Goal: Contribute content: Add original content to the website for others to see

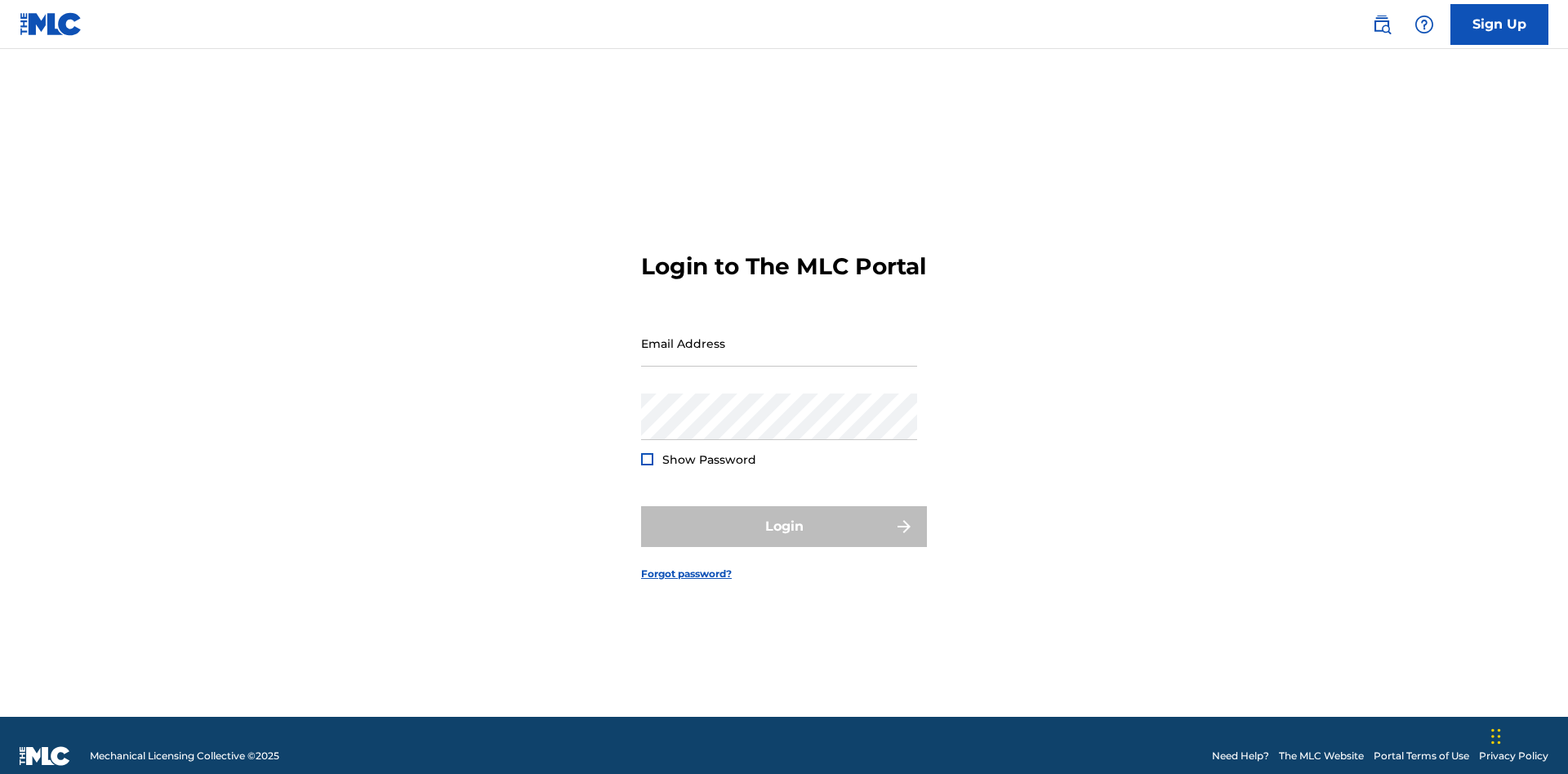
scroll to position [22, 0]
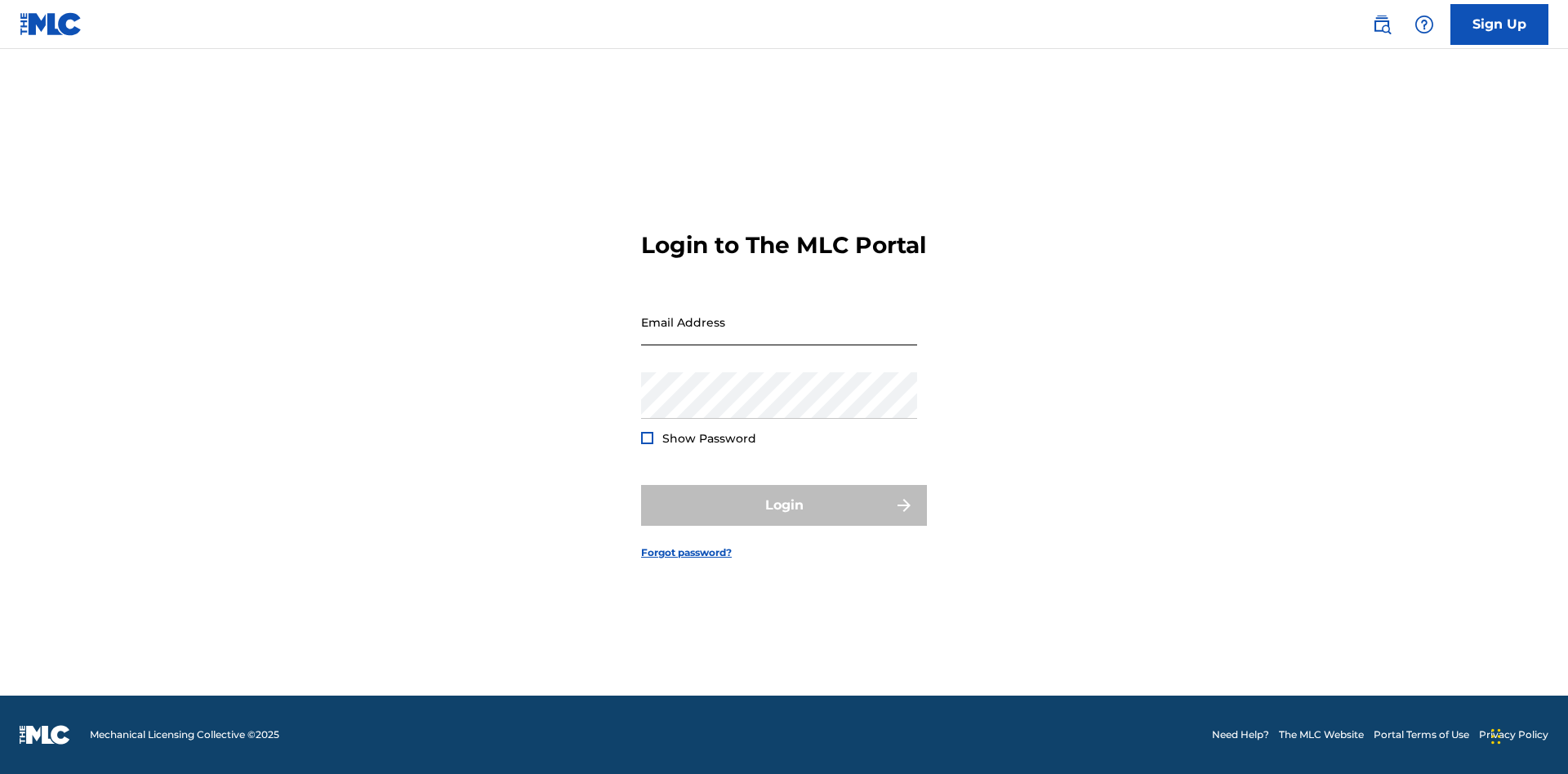
click at [779, 336] on input "Email Address" at bounding box center [779, 322] width 276 height 47
type input "Duke.McTesterson@gmail.com"
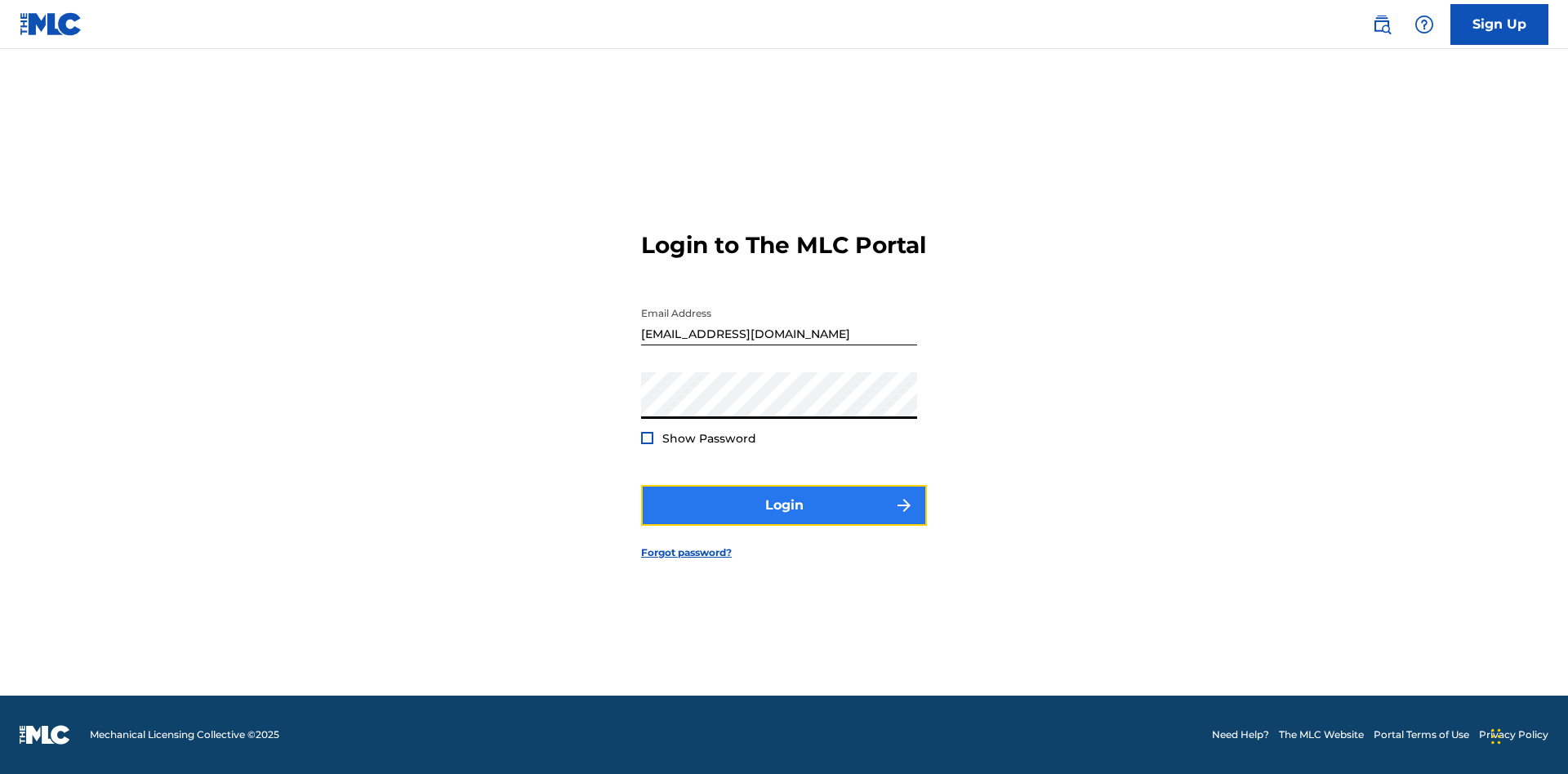
click at [784, 519] on button "Login" at bounding box center [784, 505] width 286 height 41
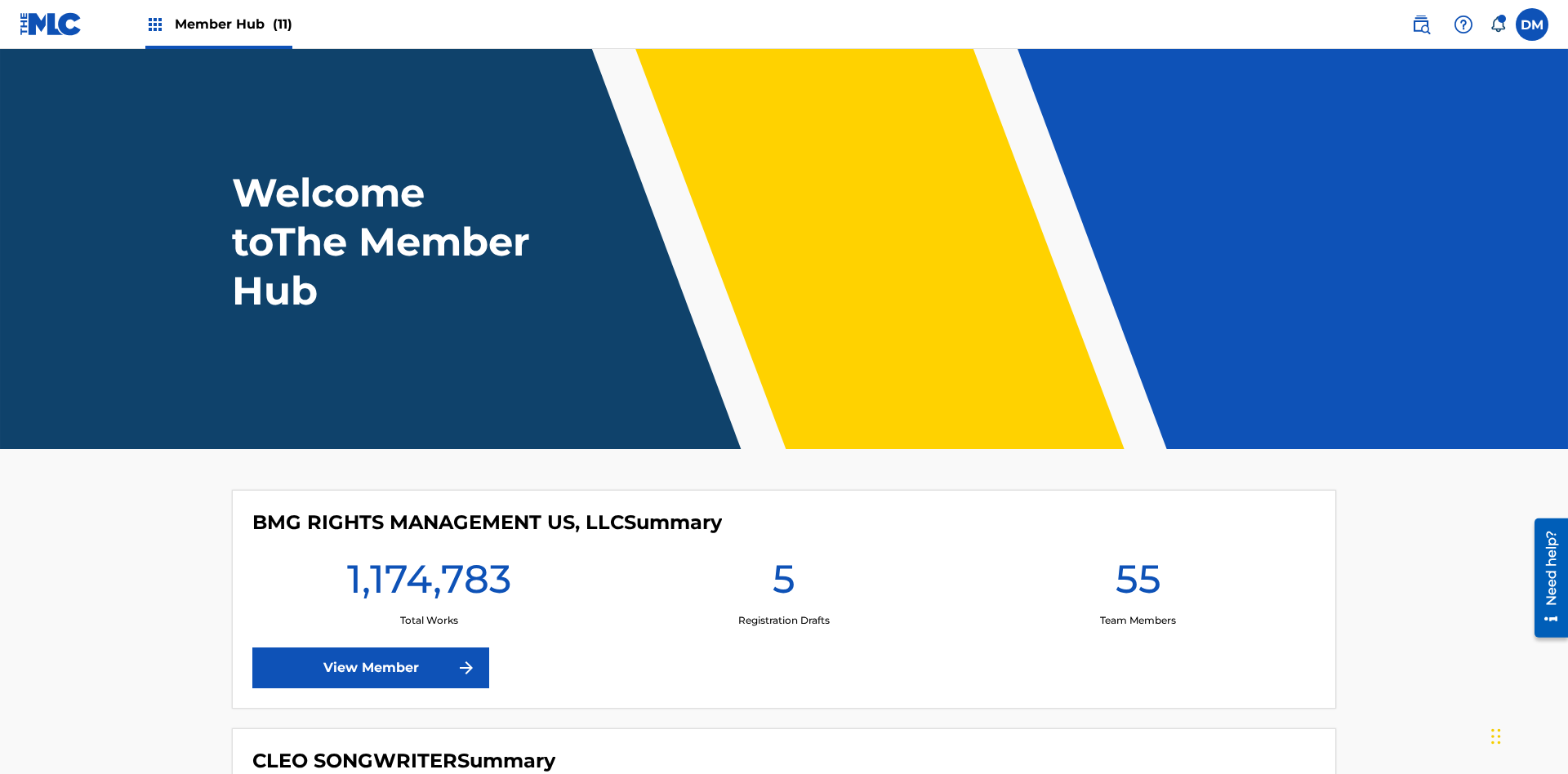
click at [233, 24] on span "Member Hub (11)" at bounding box center [233, 24] width 118 height 19
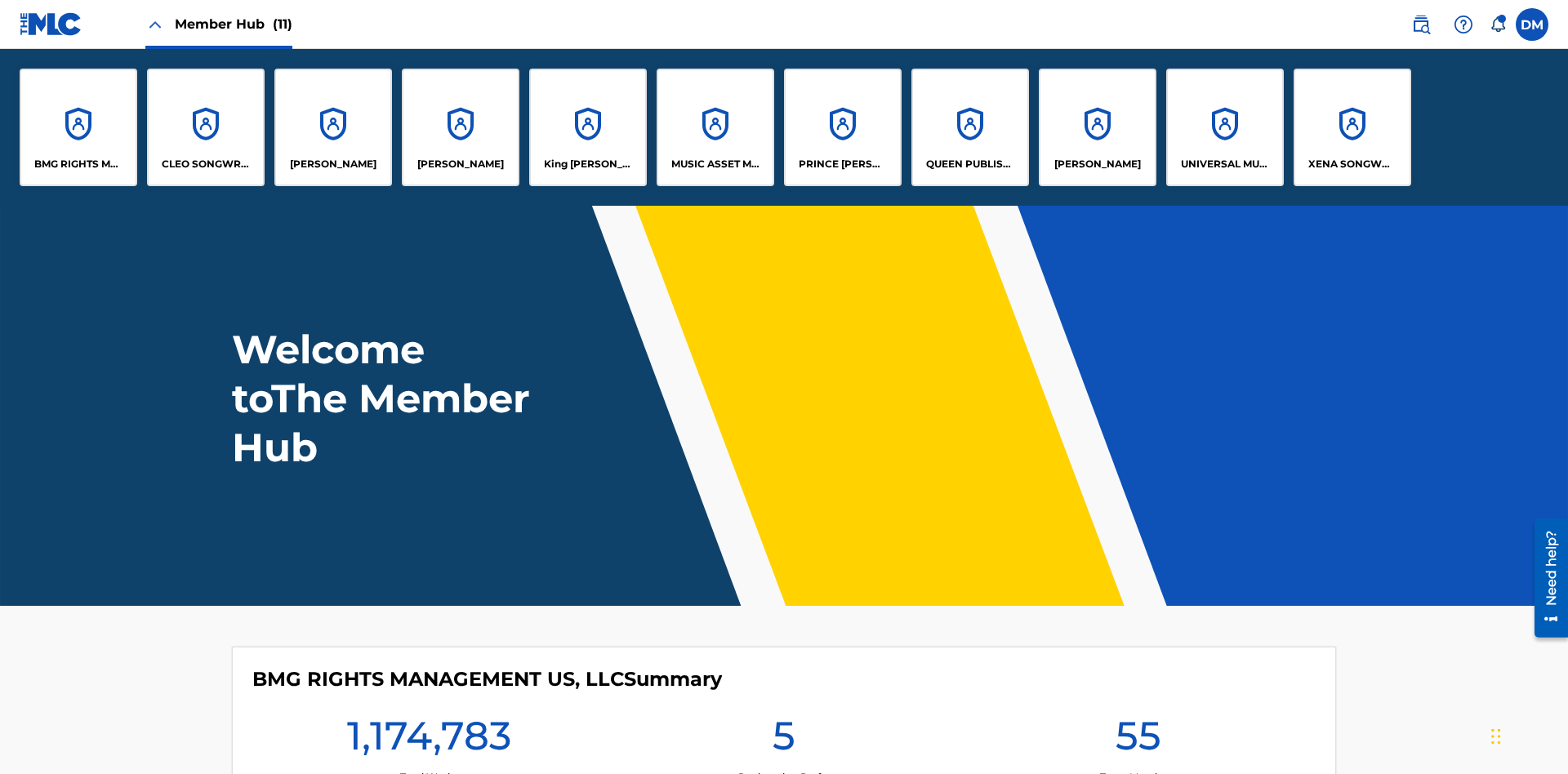
scroll to position [59, 0]
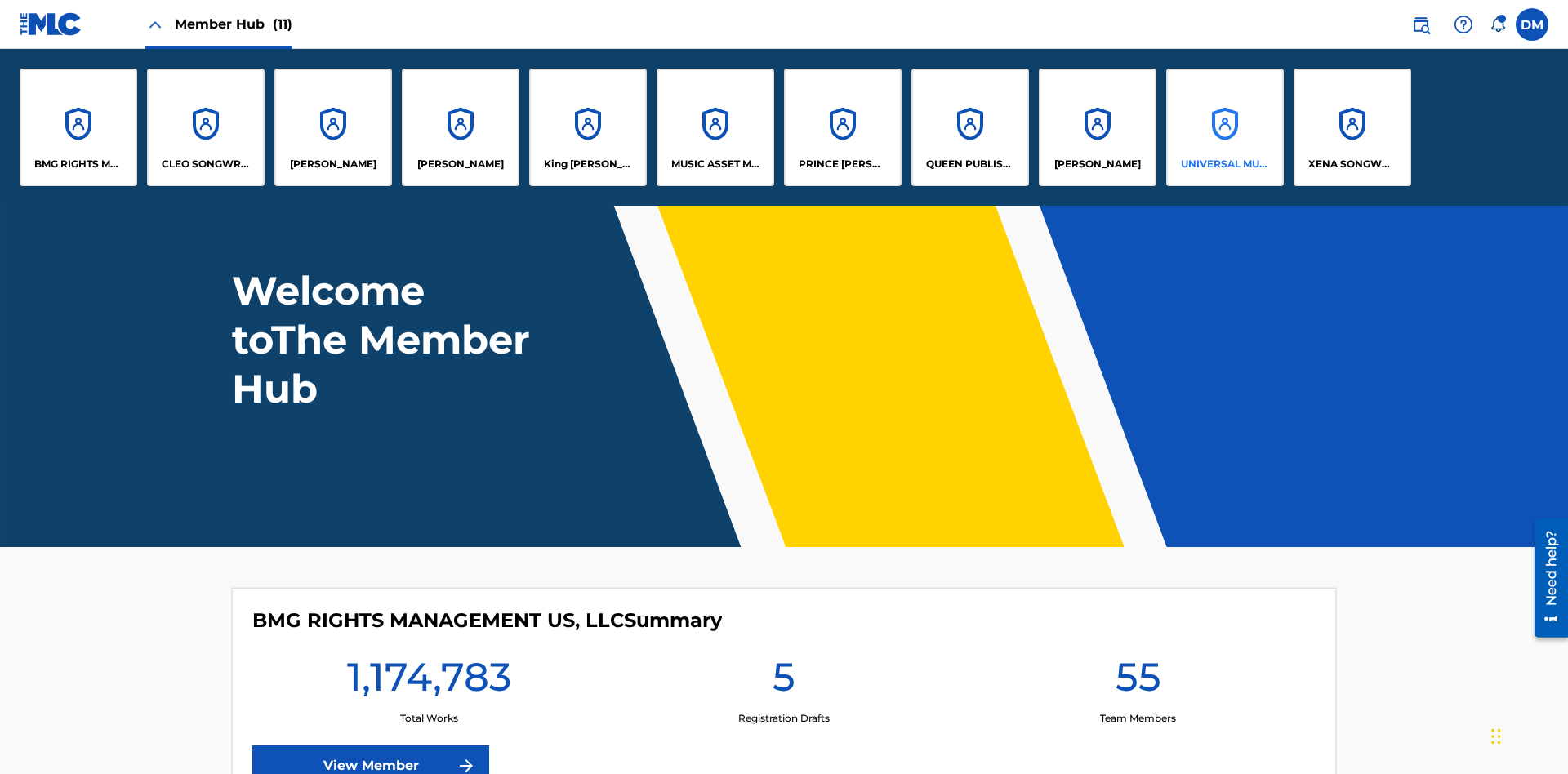
click at [1225, 164] on p "UNIVERSAL MUSIC PUB GROUP" at bounding box center [1225, 164] width 89 height 15
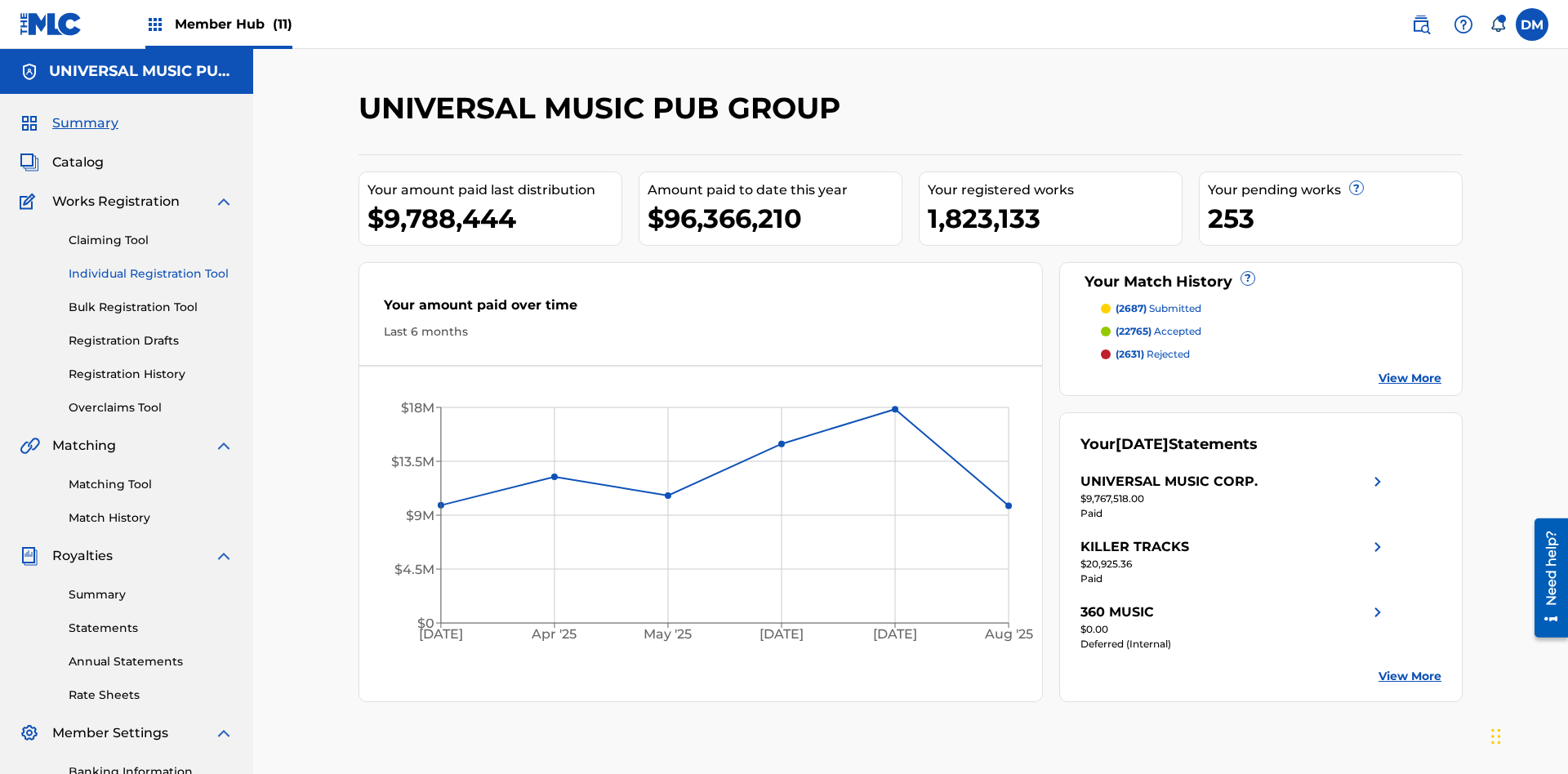
click at [151, 265] on link "Individual Registration Tool" at bounding box center [151, 273] width 165 height 17
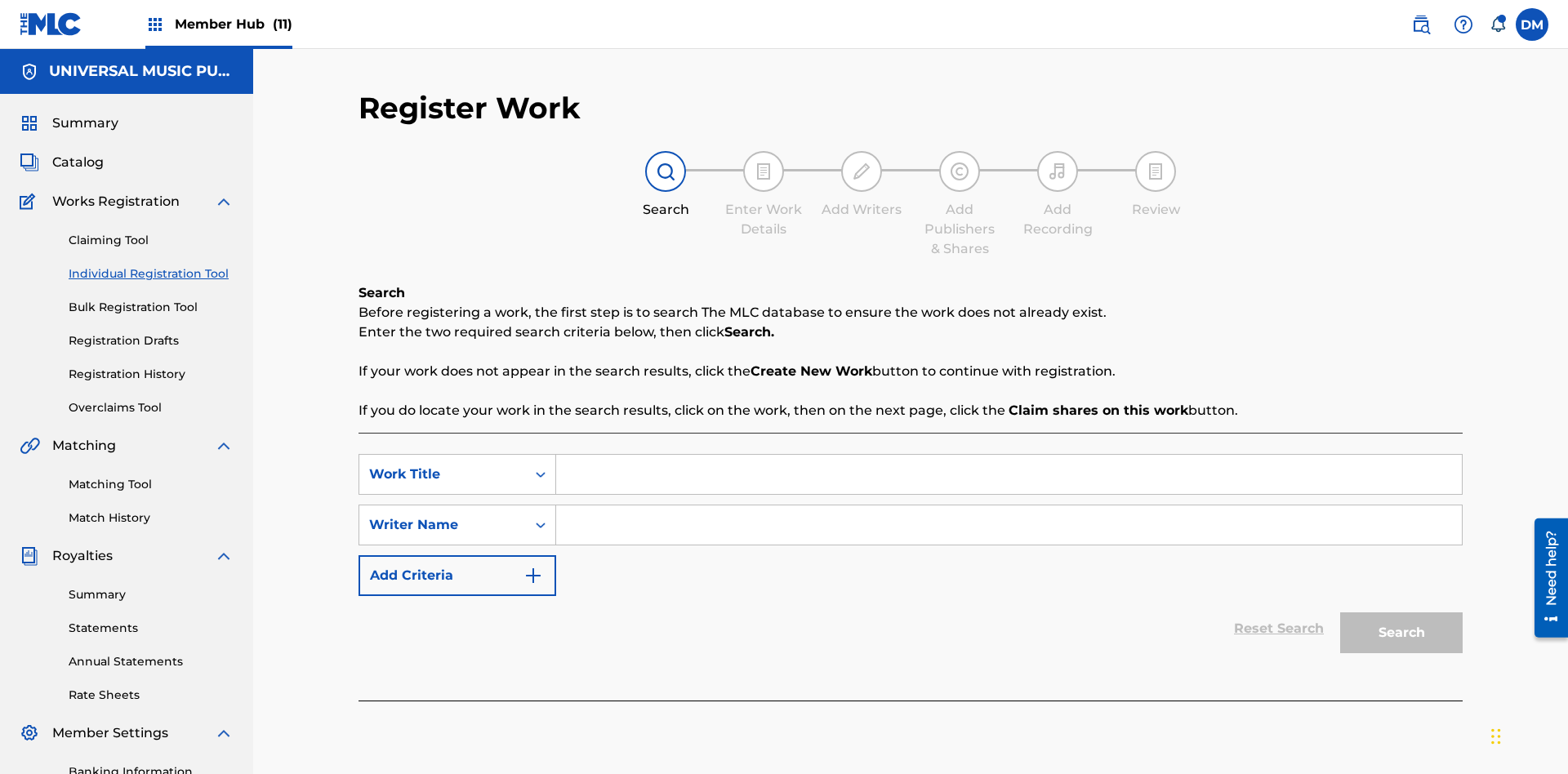
click at [1009, 455] on input "Search Form" at bounding box center [1009, 474] width 906 height 39
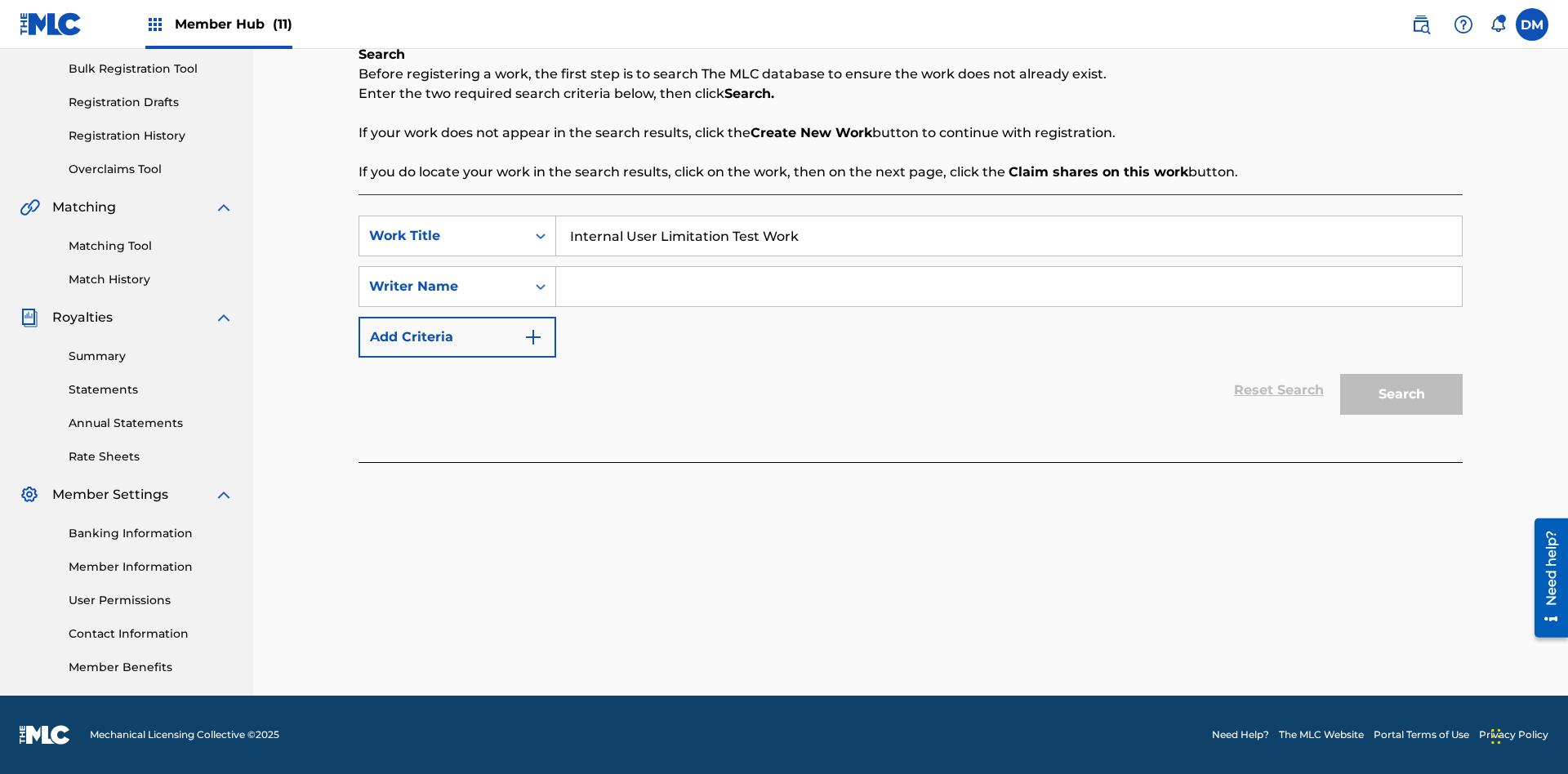
type input "Internal User Limitation Test Work"
click at [1009, 287] on input "Search Form" at bounding box center [1009, 286] width 906 height 39
type input "Test"
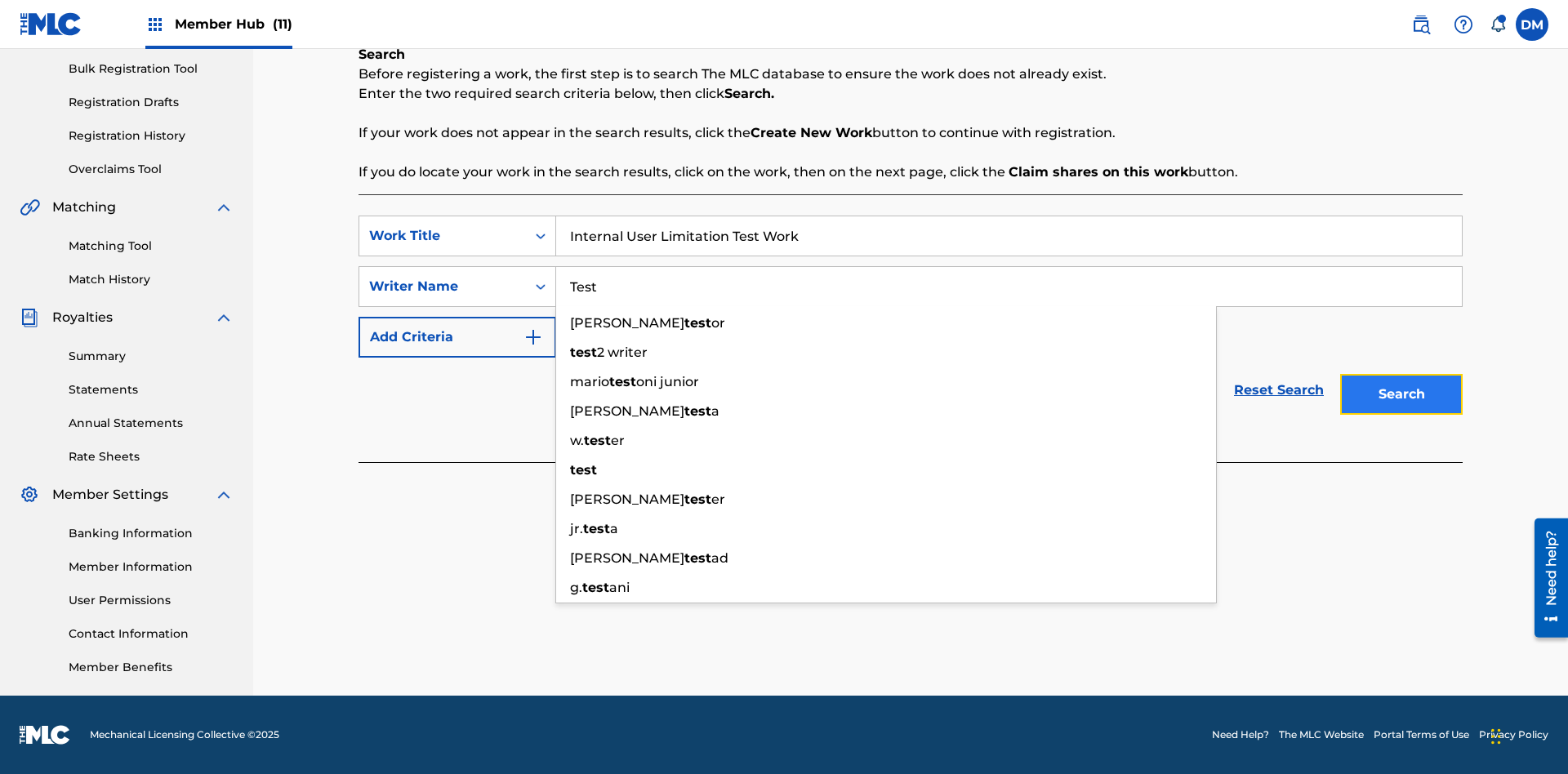
click at [1402, 394] on button "Search" at bounding box center [1401, 394] width 122 height 41
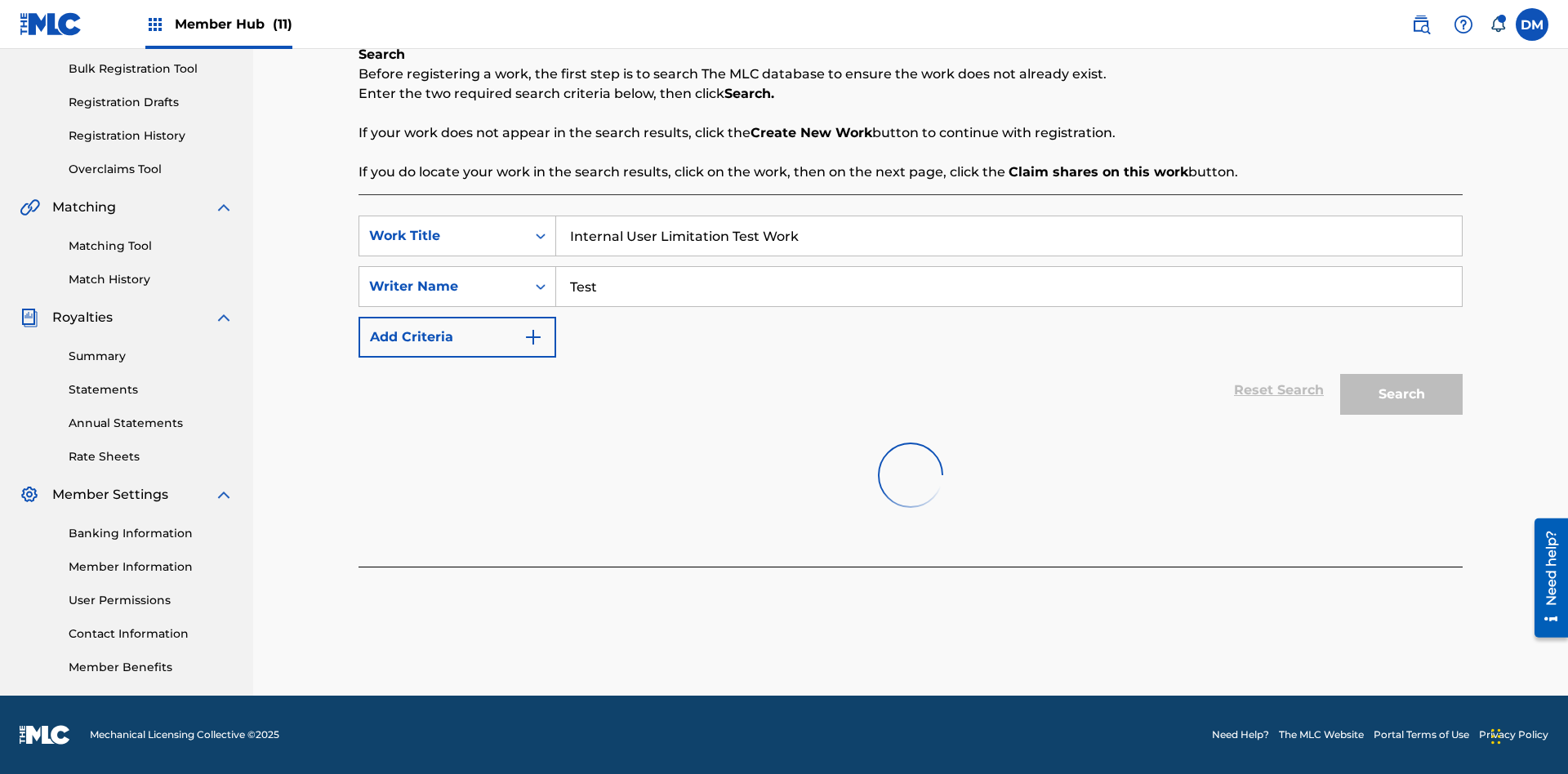
scroll to position [249, 0]
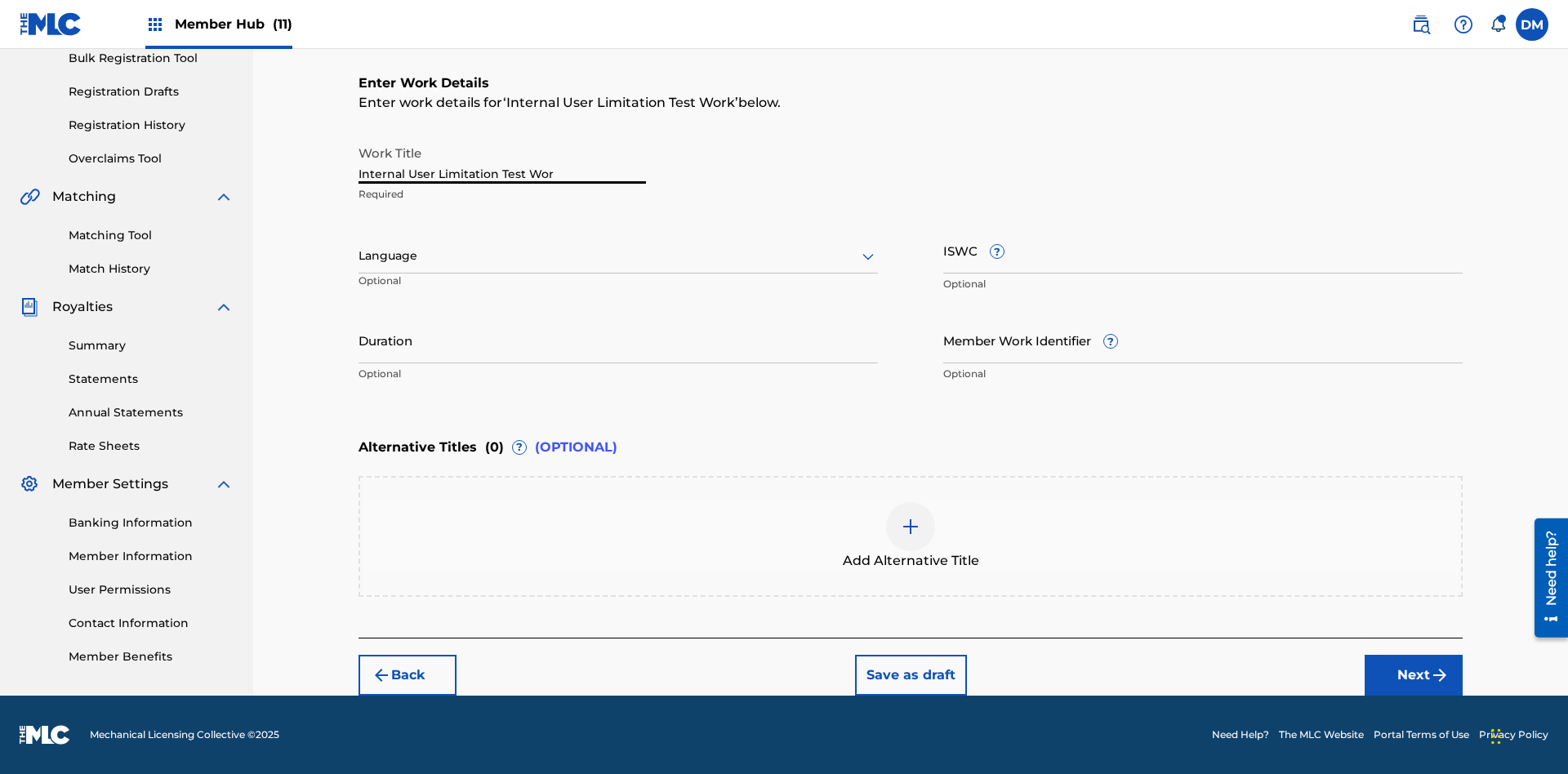
type input "Internal User Limitation Test Work"
click at [910, 674] on button "Save as draft" at bounding box center [911, 674] width 112 height 41
click at [1532, 24] on label at bounding box center [1531, 24] width 32 height 32
click at [1532, 24] on input "DM Duke McTesterson duke.mctesterson@gmail.com Notification Preferences Profile…" at bounding box center [1532, 24] width 0 height 0
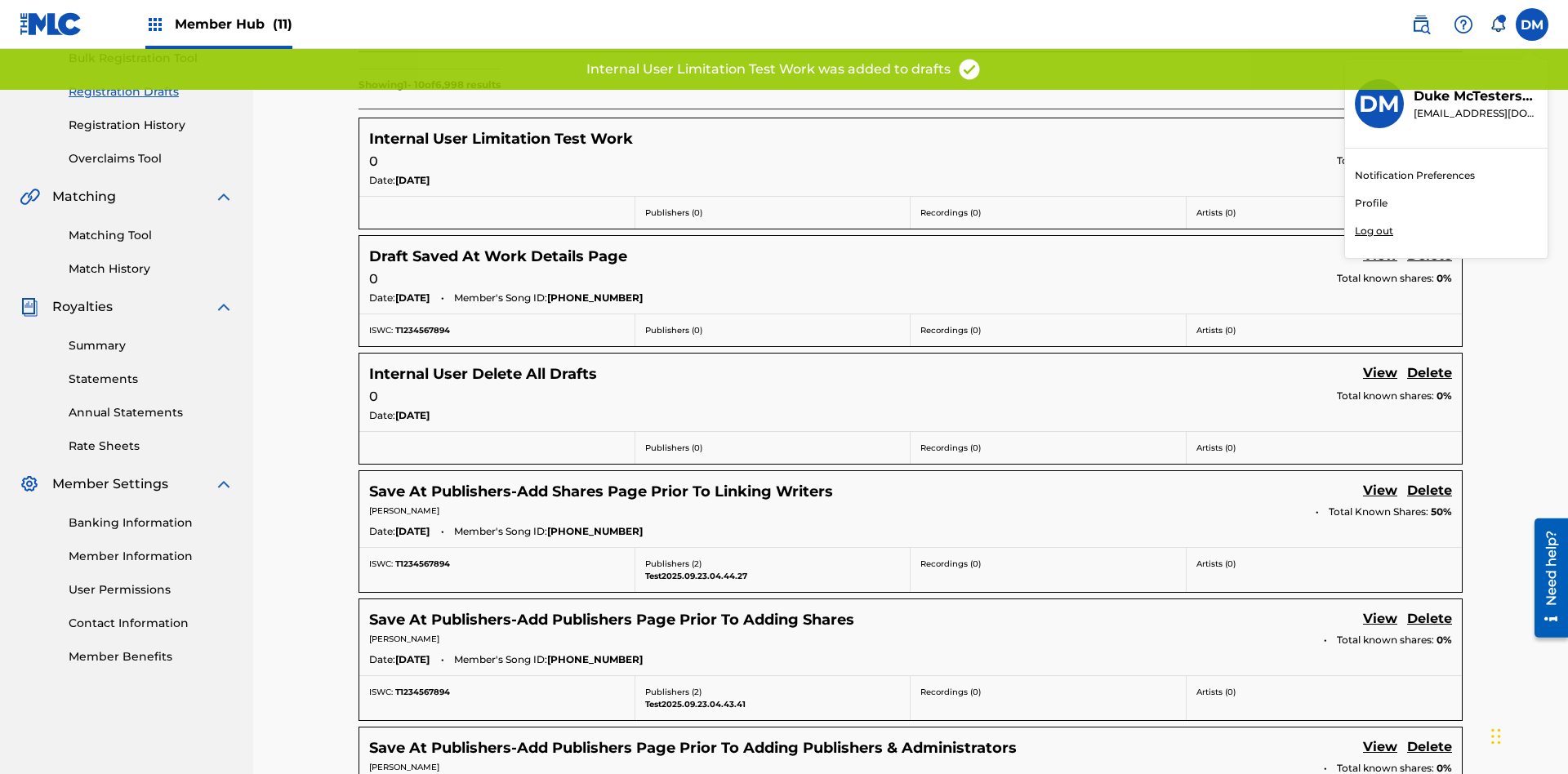
click at [1374, 231] on p "Log out" at bounding box center [1374, 231] width 38 height 15
click at [1532, 24] on input "DM Duke McTesterson duke.mctesterson@gmail.com Notification Preferences Profile…" at bounding box center [1532, 24] width 0 height 0
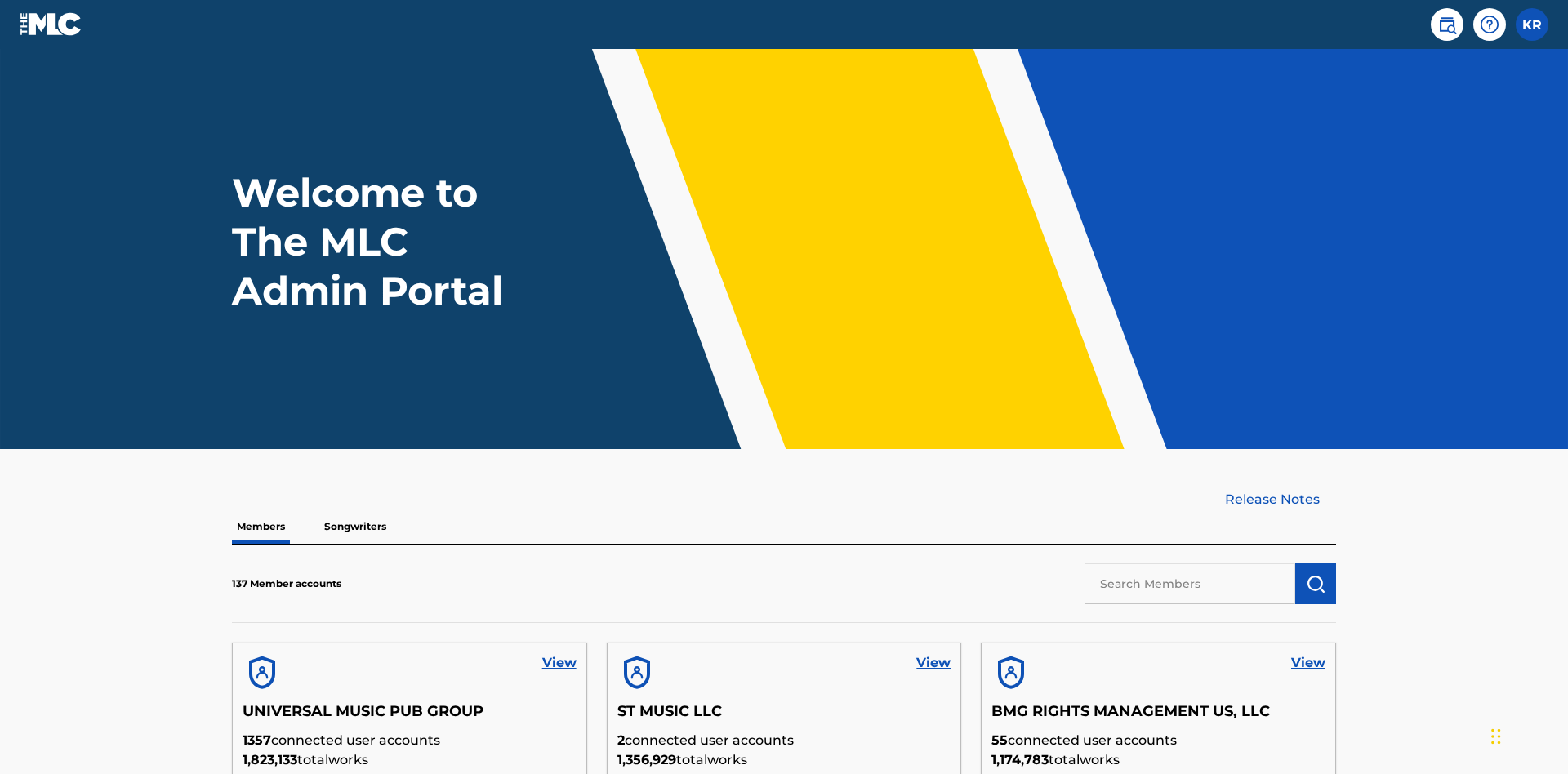
click at [1190, 563] on input "text" at bounding box center [1190, 583] width 211 height 41
click at [1316, 574] on img "submit" at bounding box center [1316, 584] width 20 height 20
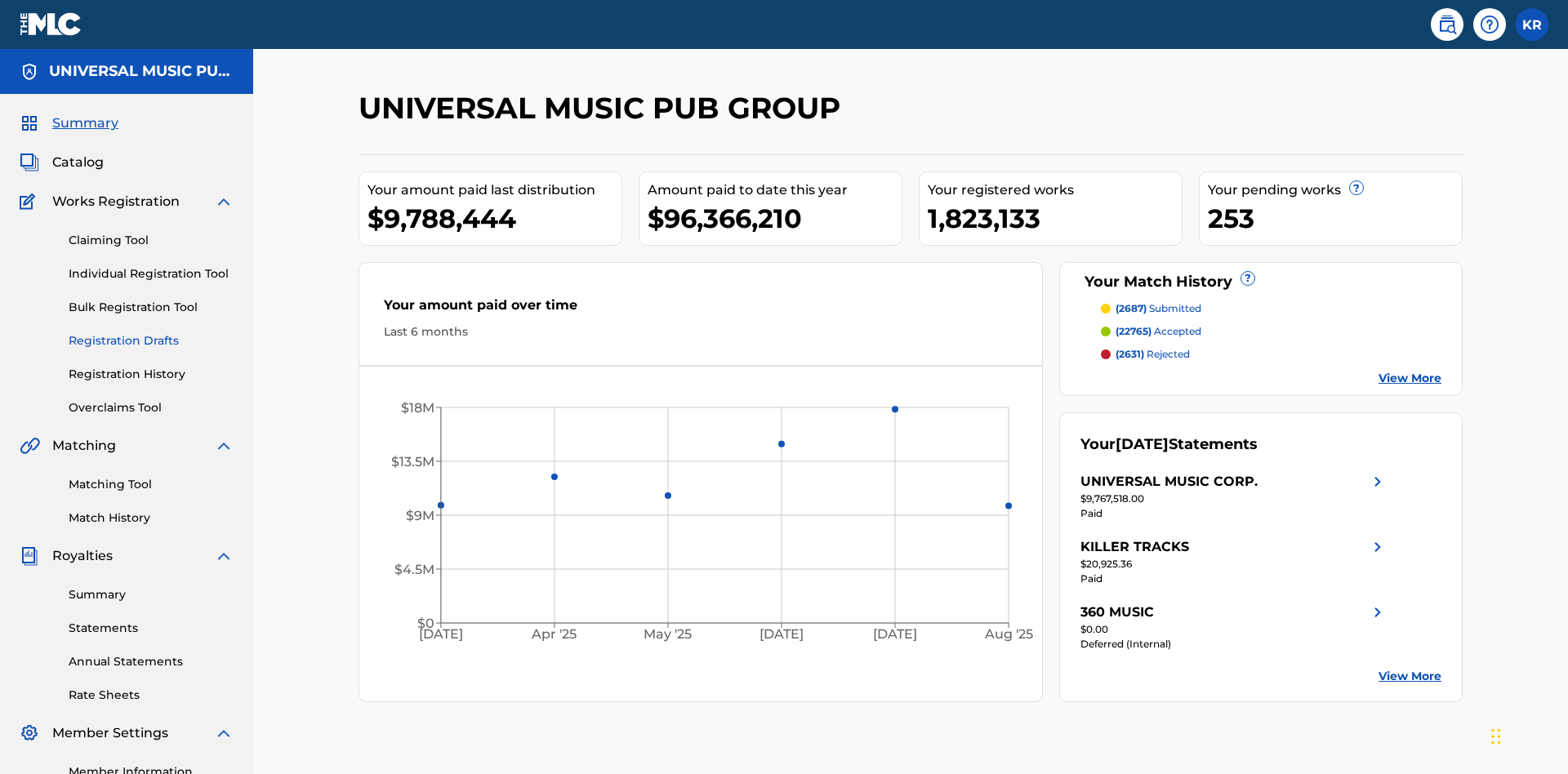
click at [151, 332] on link "Registration Drafts" at bounding box center [151, 340] width 165 height 17
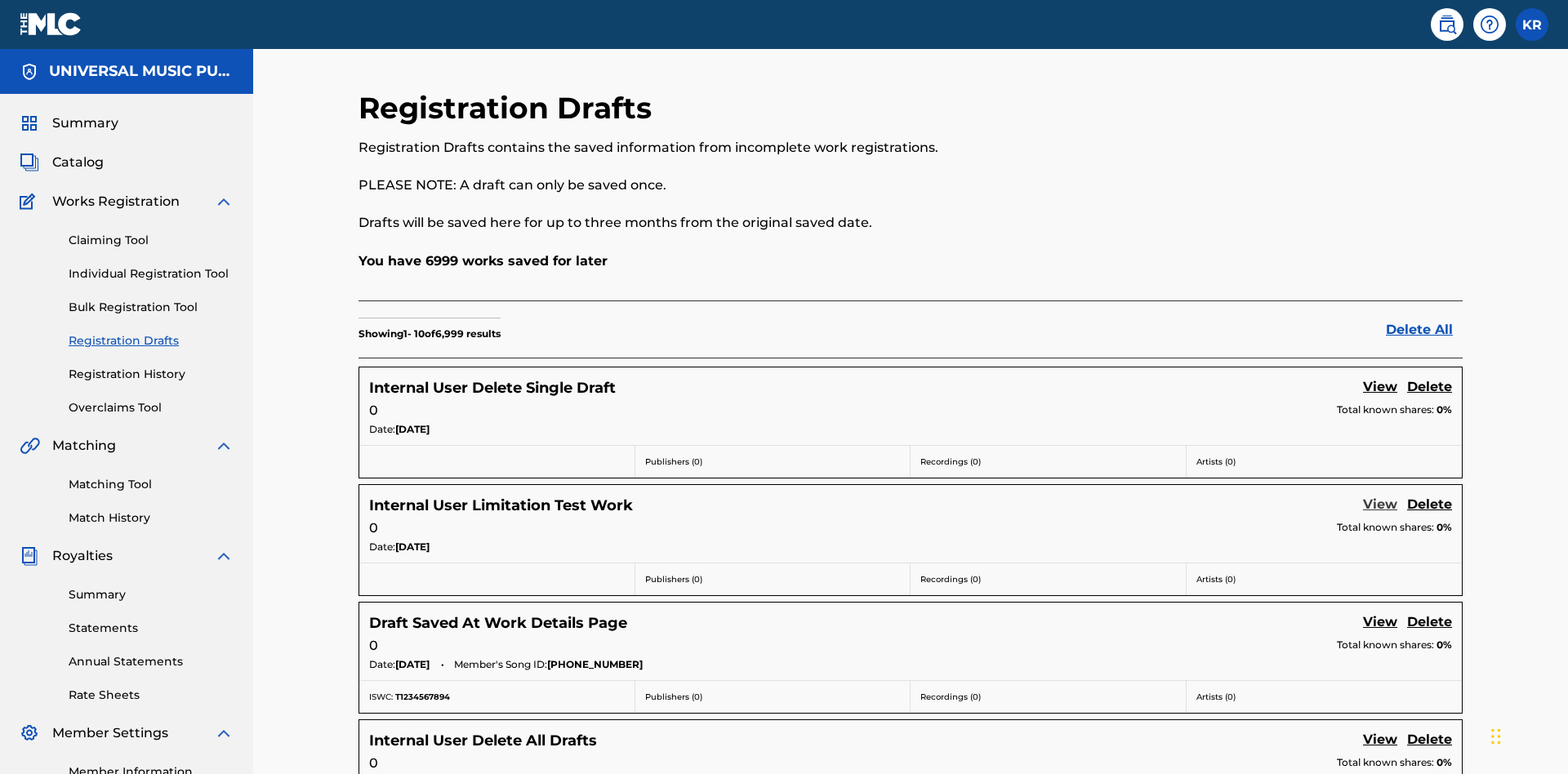
click at [1380, 495] on link "View" at bounding box center [1380, 506] width 34 height 22
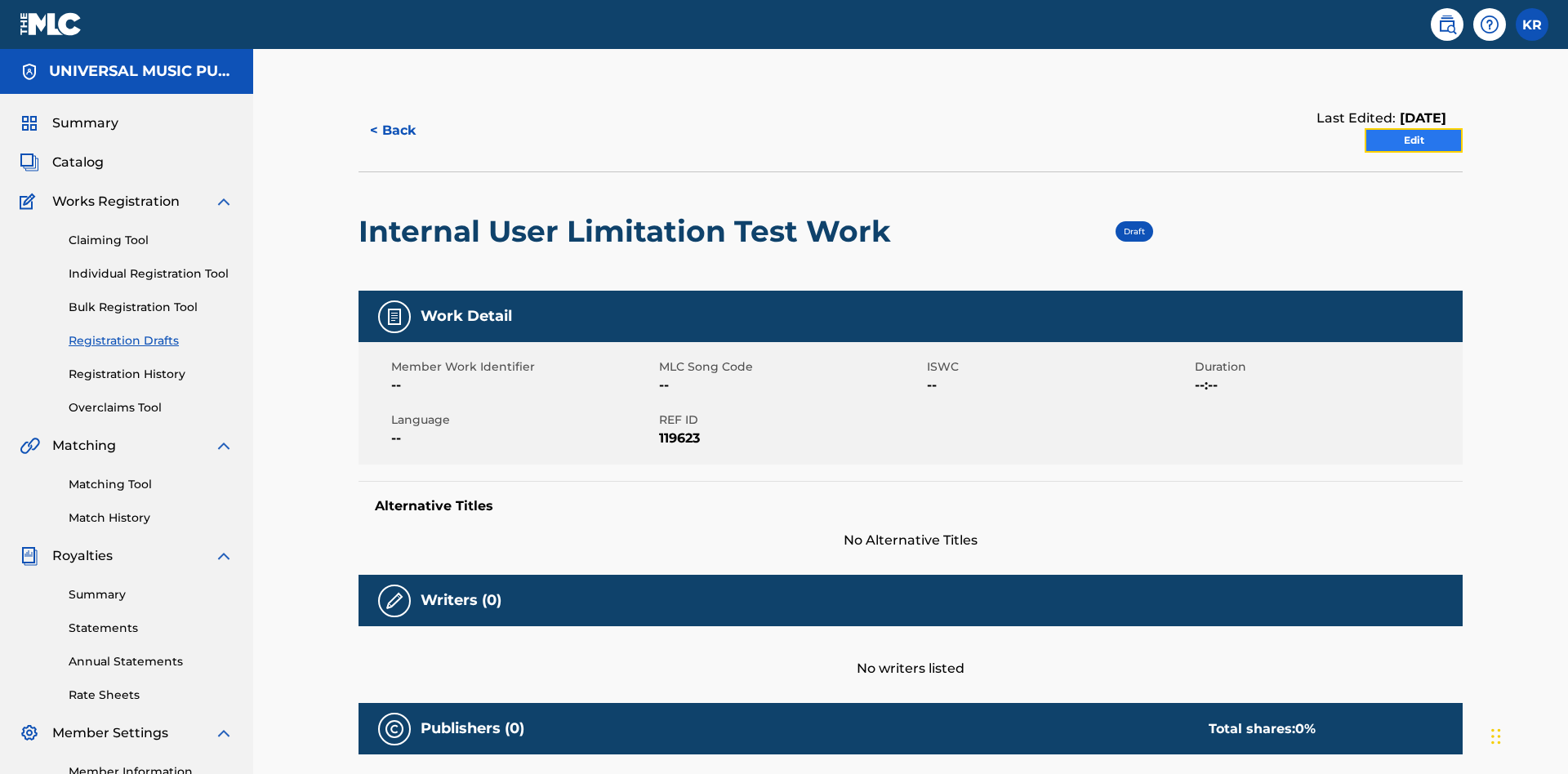
click at [1414, 128] on link "Edit" at bounding box center [1414, 140] width 98 height 24
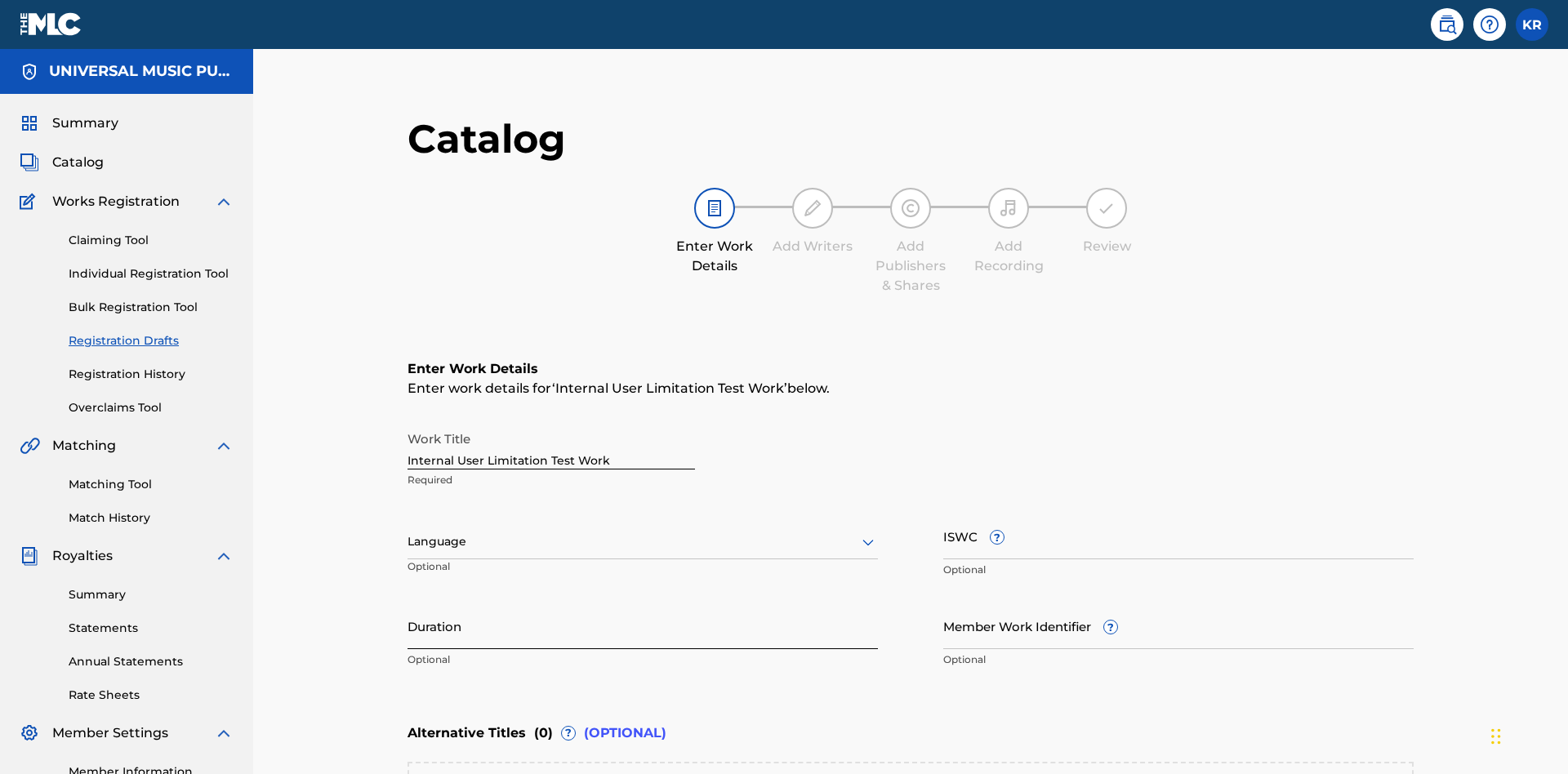
click at [408, 602] on input "Duration" at bounding box center [643, 625] width 470 height 47
click at [408, 602] on input "0" at bounding box center [643, 625] width 470 height 47
type input "00:00"
click at [858, 532] on icon at bounding box center [868, 542] width 20 height 20
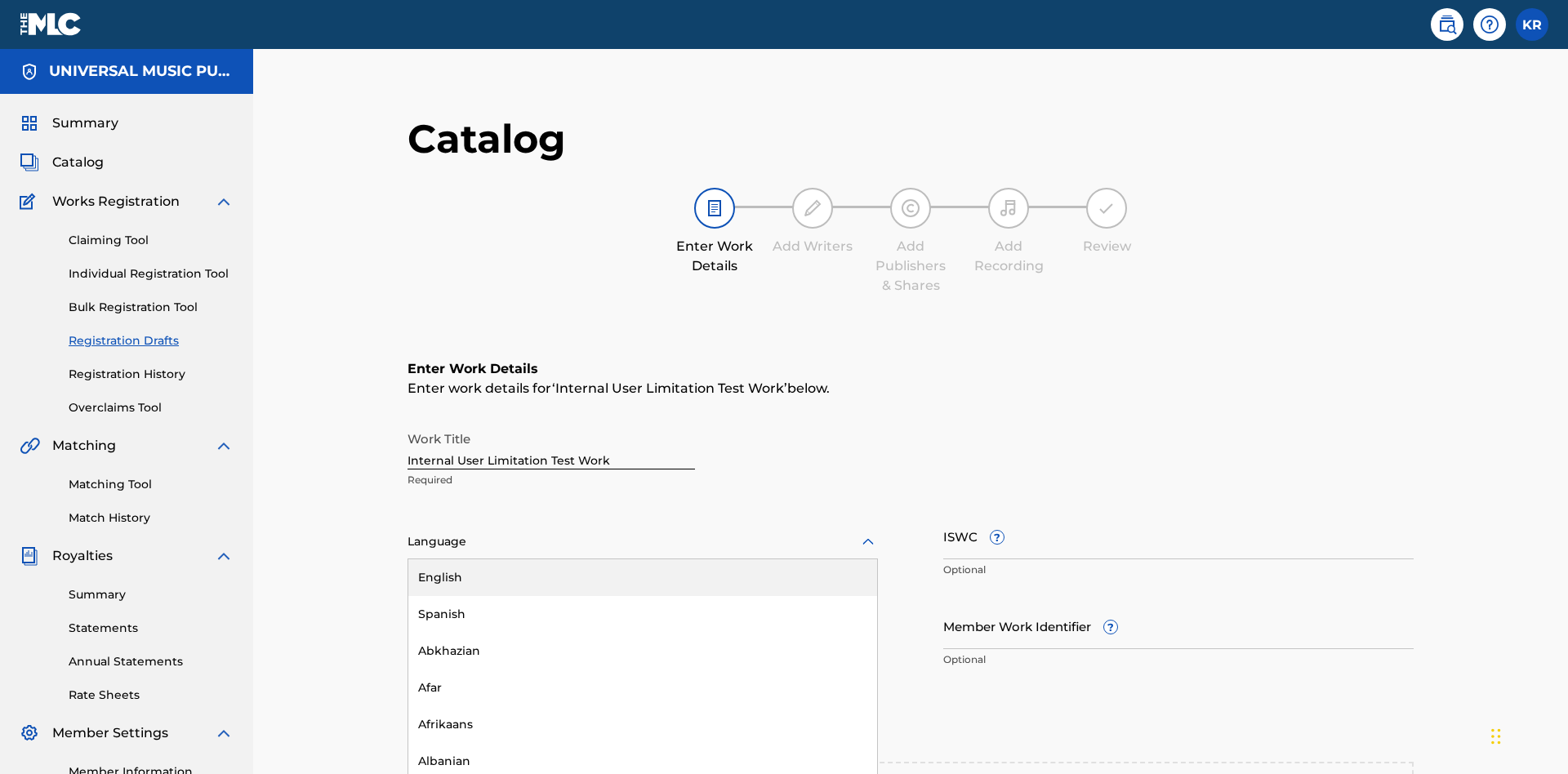
click at [408, 596] on div "Spanish" at bounding box center [642, 615] width 469 height 37
click at [943, 602] on input "Member Work Identifier ?" at bounding box center [1178, 625] width 470 height 47
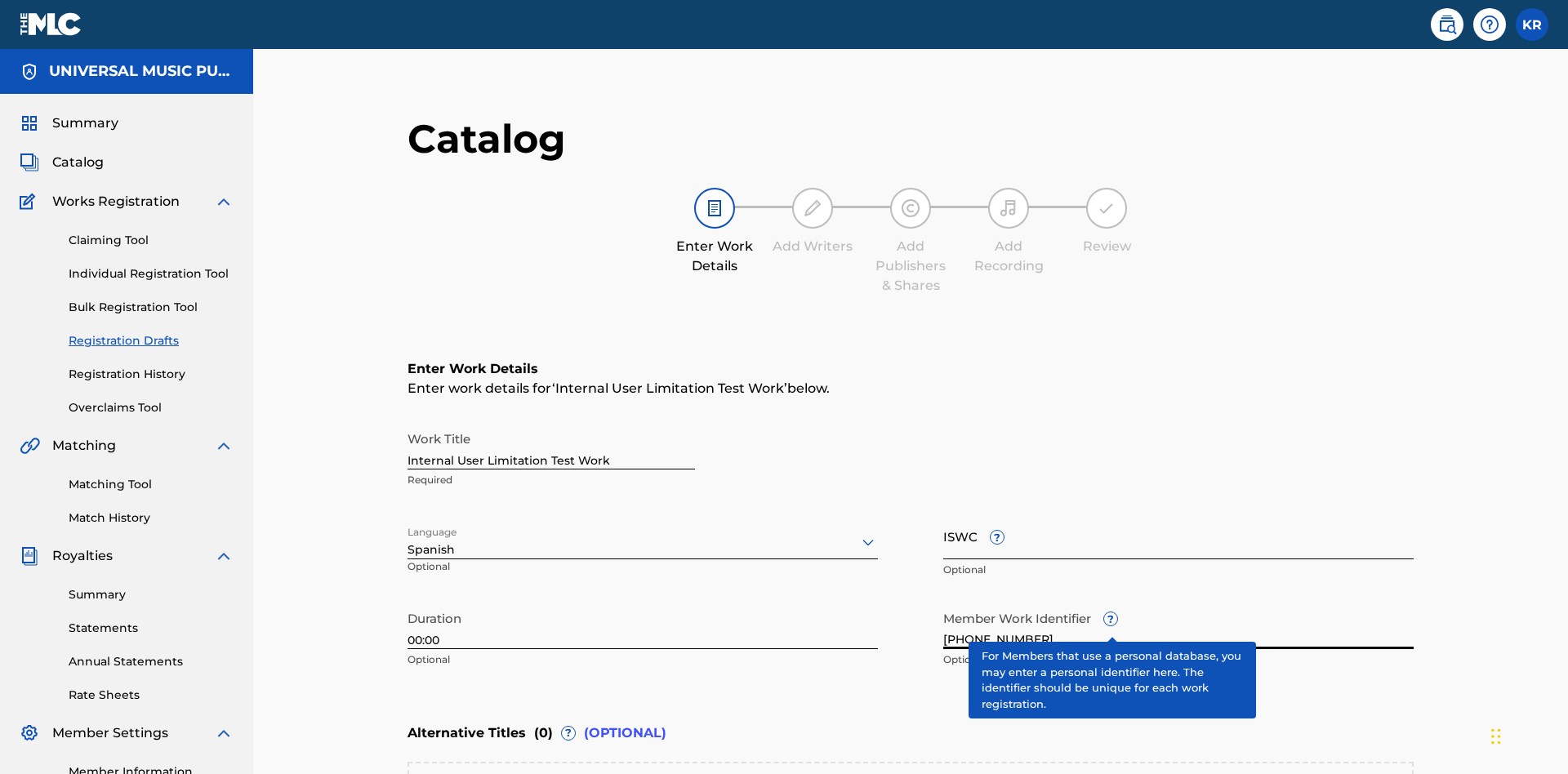
type input "[PHONE_NUMBER]"
click at [943, 512] on input "ISWC ?" at bounding box center [1178, 536] width 470 height 47
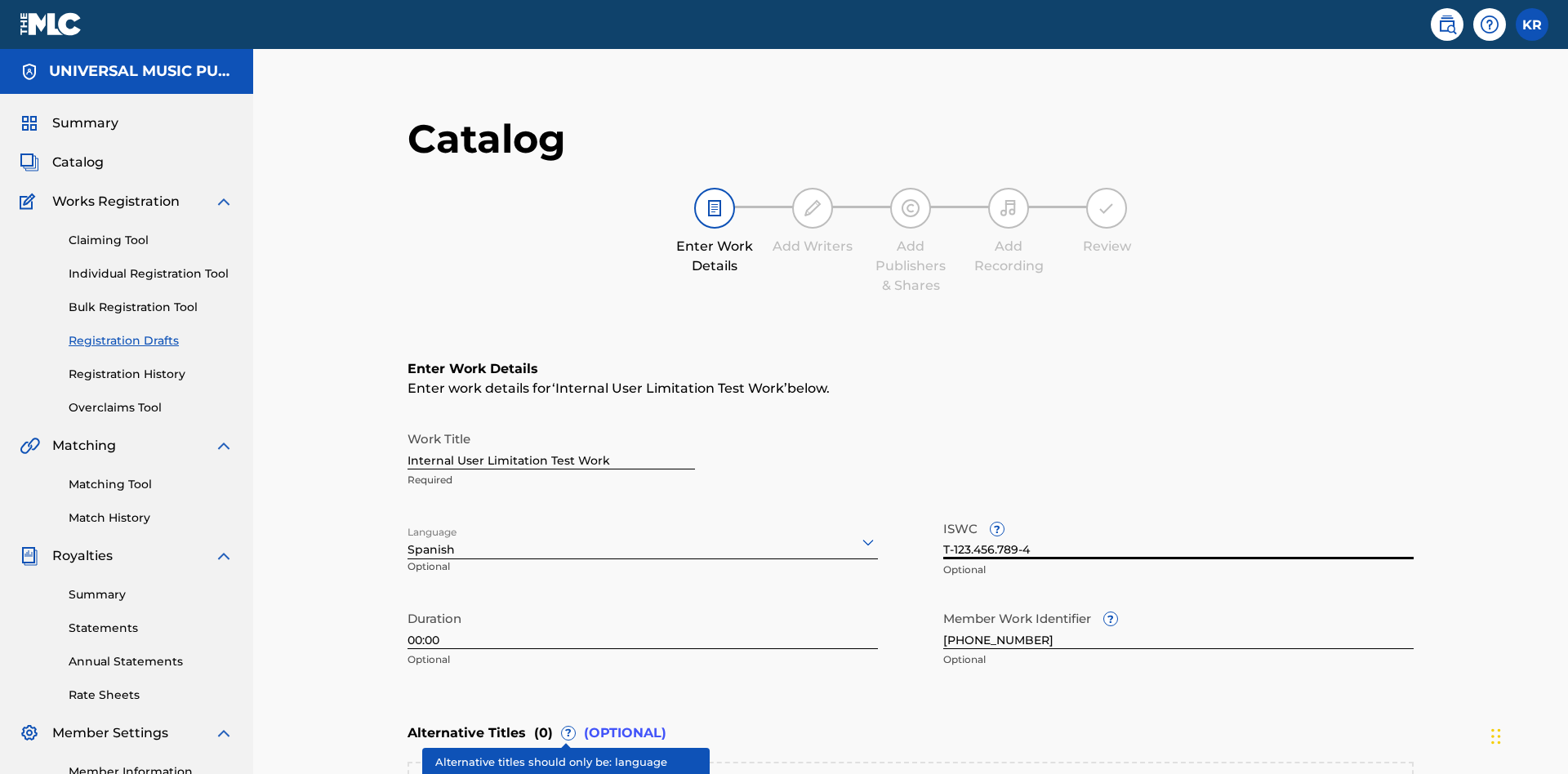
type input "T-123.456.789-4"
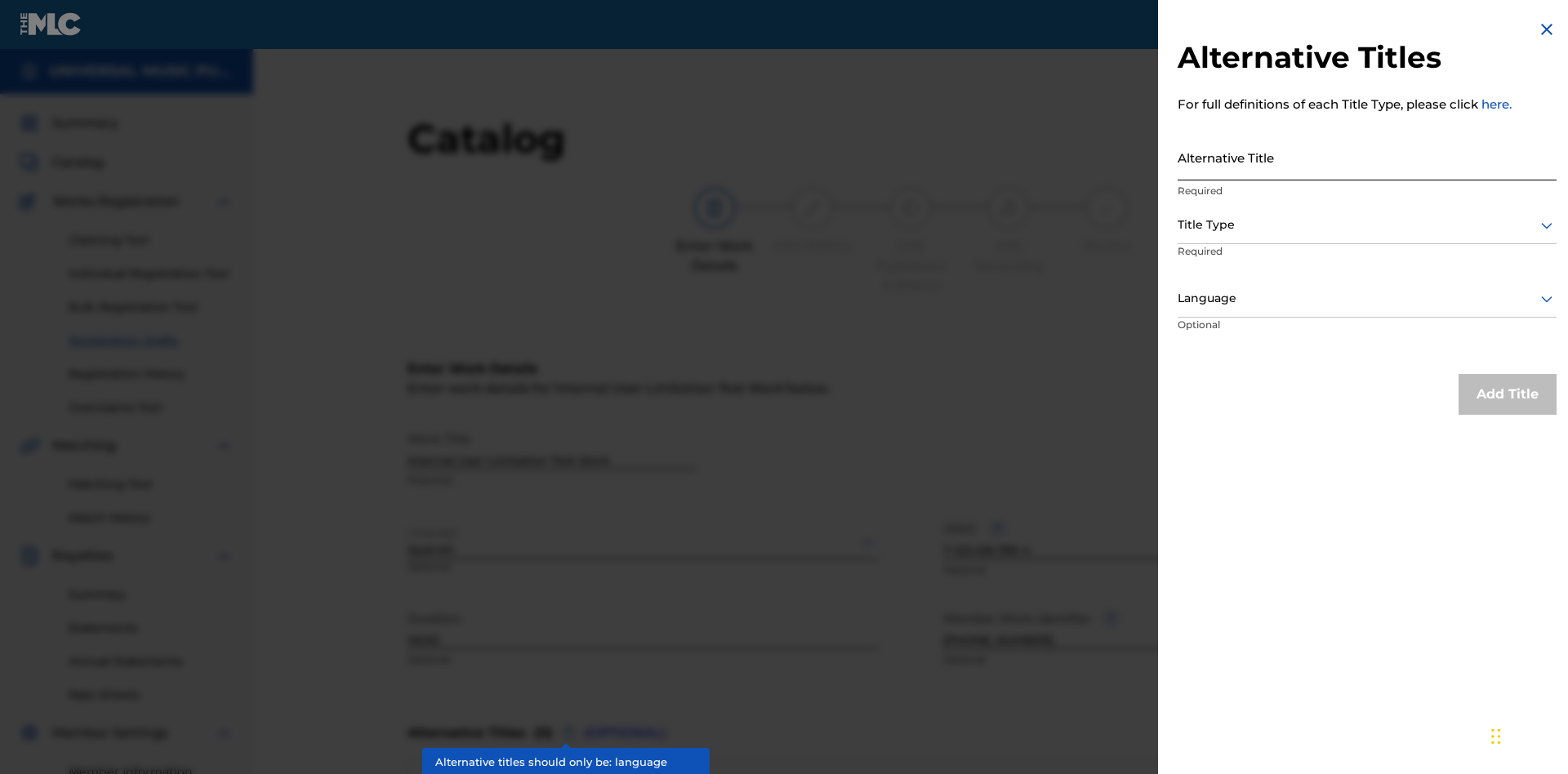
click at [1368, 157] on input "Alternative Title" at bounding box center [1367, 157] width 379 height 47
type input "Alt Title"
click at [1368, 224] on div at bounding box center [1367, 225] width 379 height 21
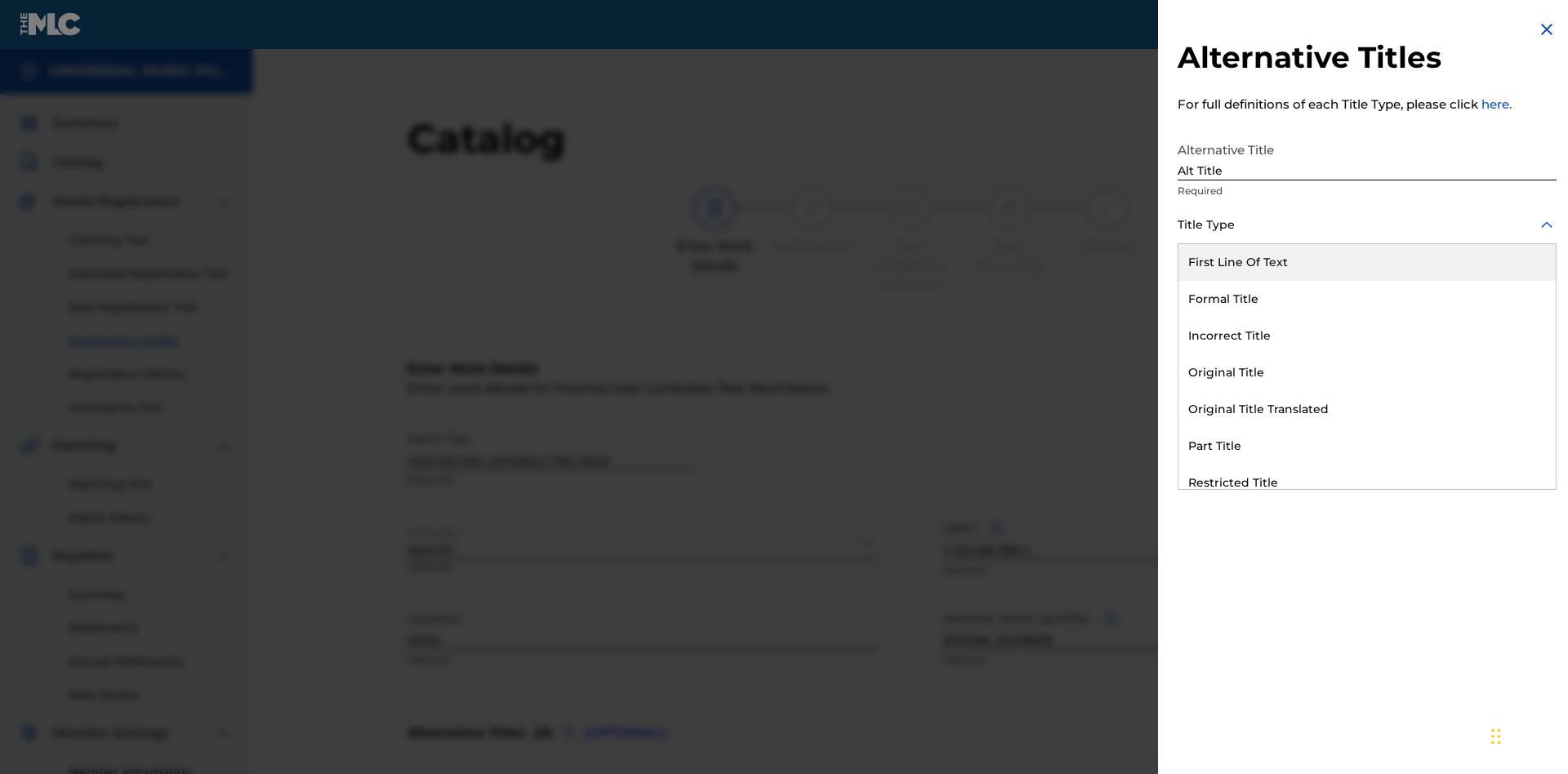
click at [1368, 372] on div "Original Title" at bounding box center [1367, 373] width 377 height 37
click at [1368, 298] on div at bounding box center [1367, 298] width 379 height 21
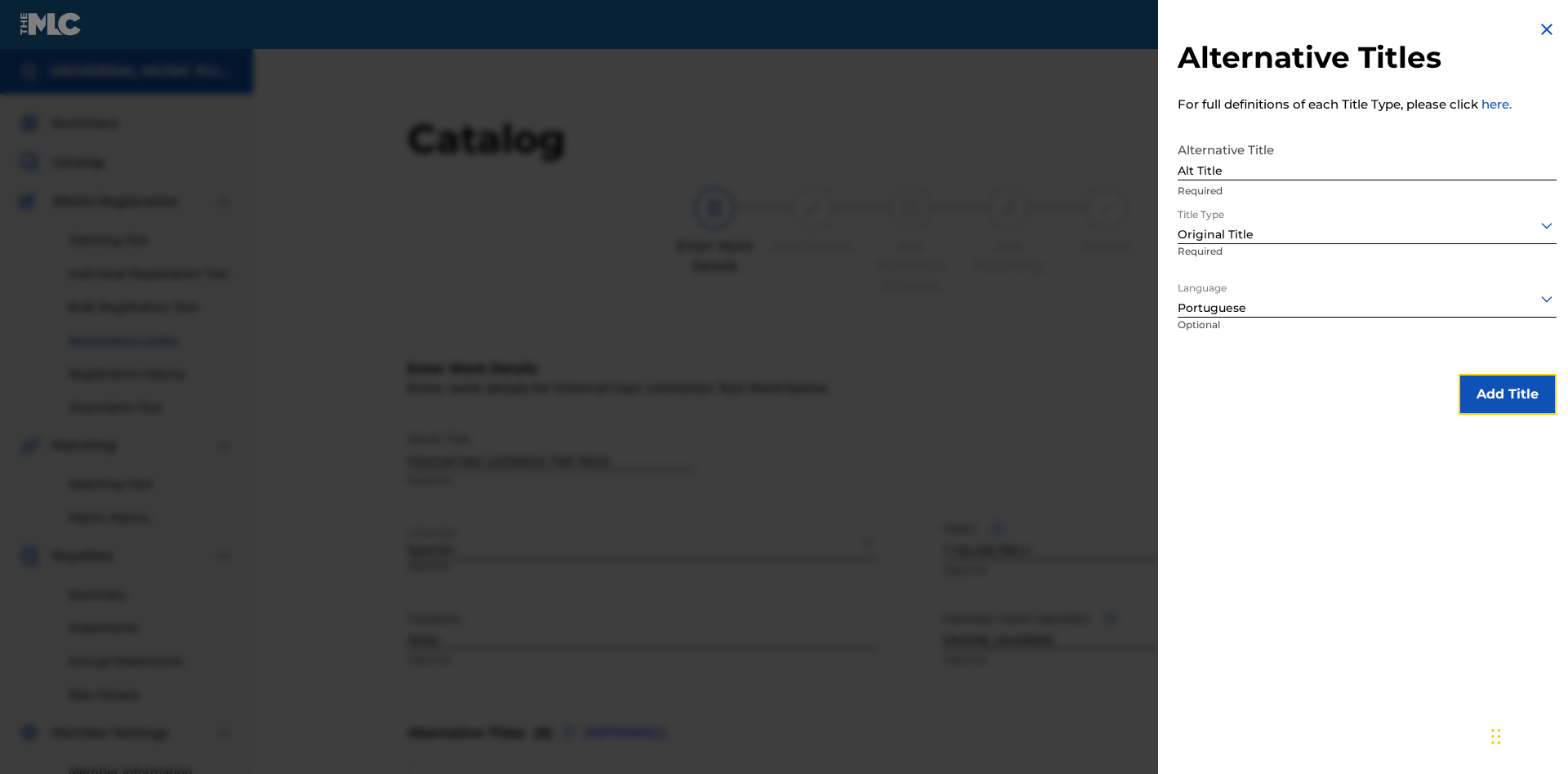
click at [1508, 394] on button "Add Title" at bounding box center [1508, 394] width 98 height 41
click at [1368, 157] on input "Alternative Title" at bounding box center [1367, 157] width 379 height 47
type input "New Title"
click at [1368, 224] on div at bounding box center [1367, 225] width 379 height 21
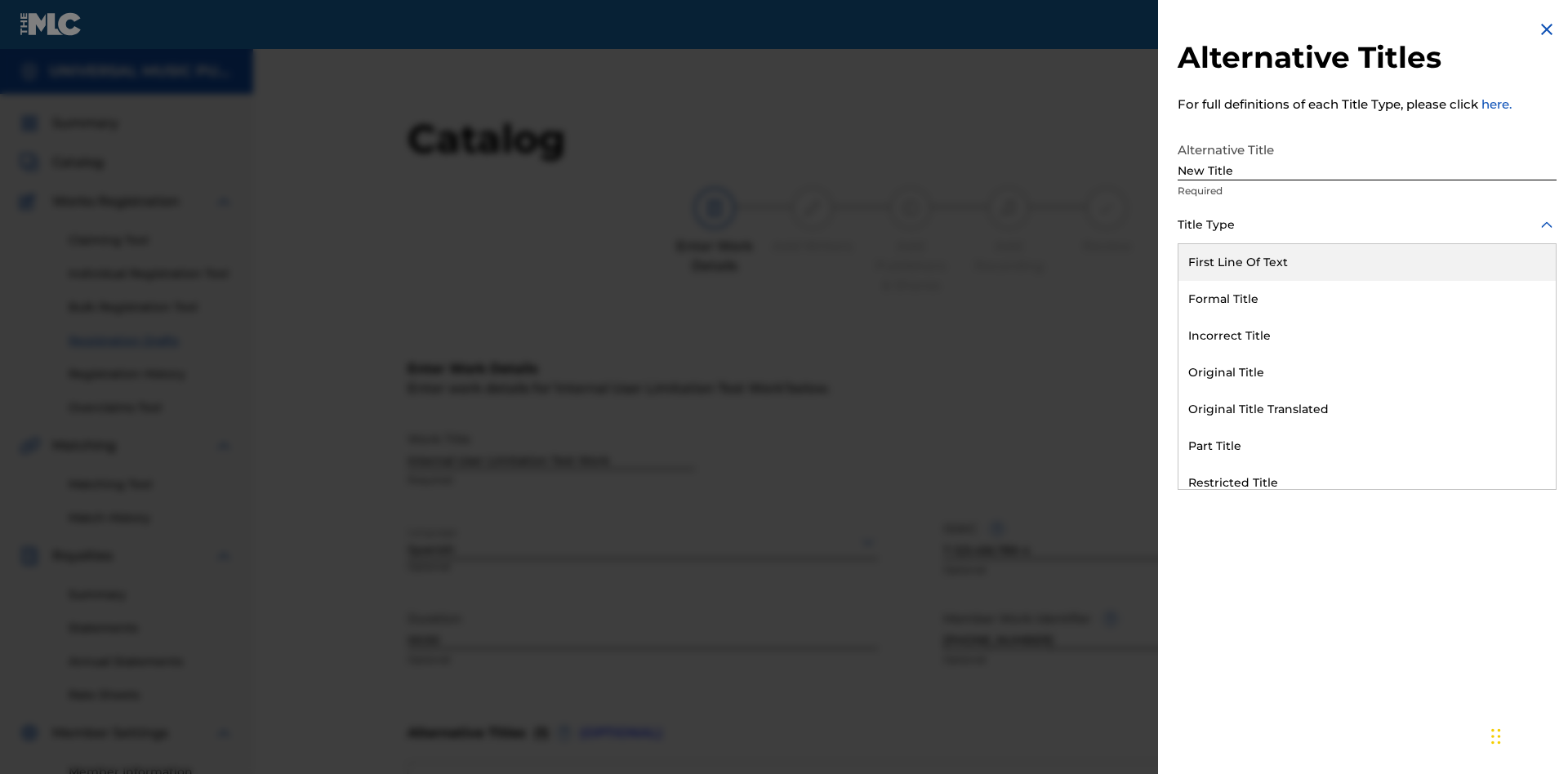
click at [1368, 336] on div "Incorrect Title" at bounding box center [1367, 336] width 377 height 37
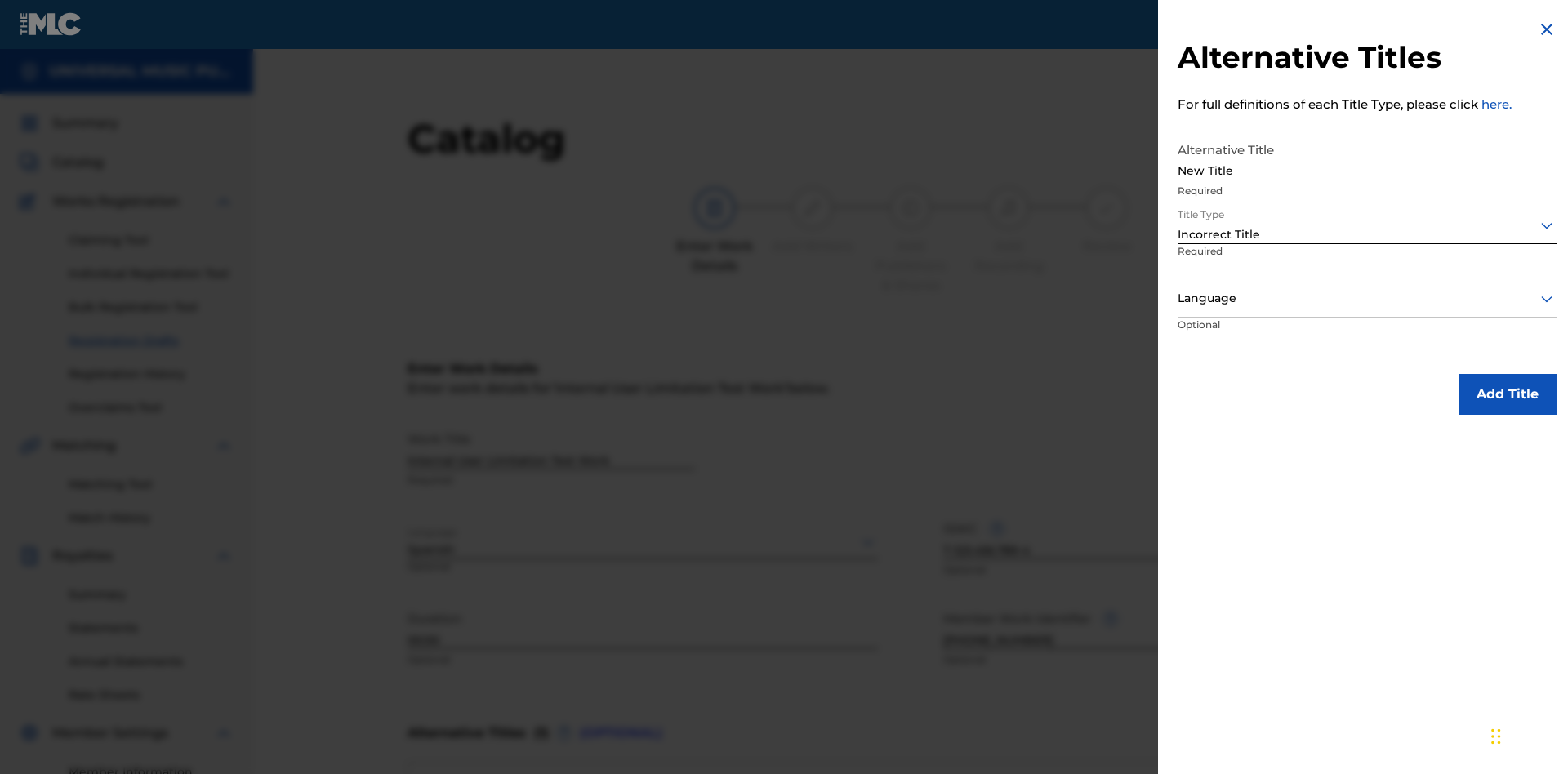
click at [1368, 298] on div at bounding box center [1367, 298] width 379 height 21
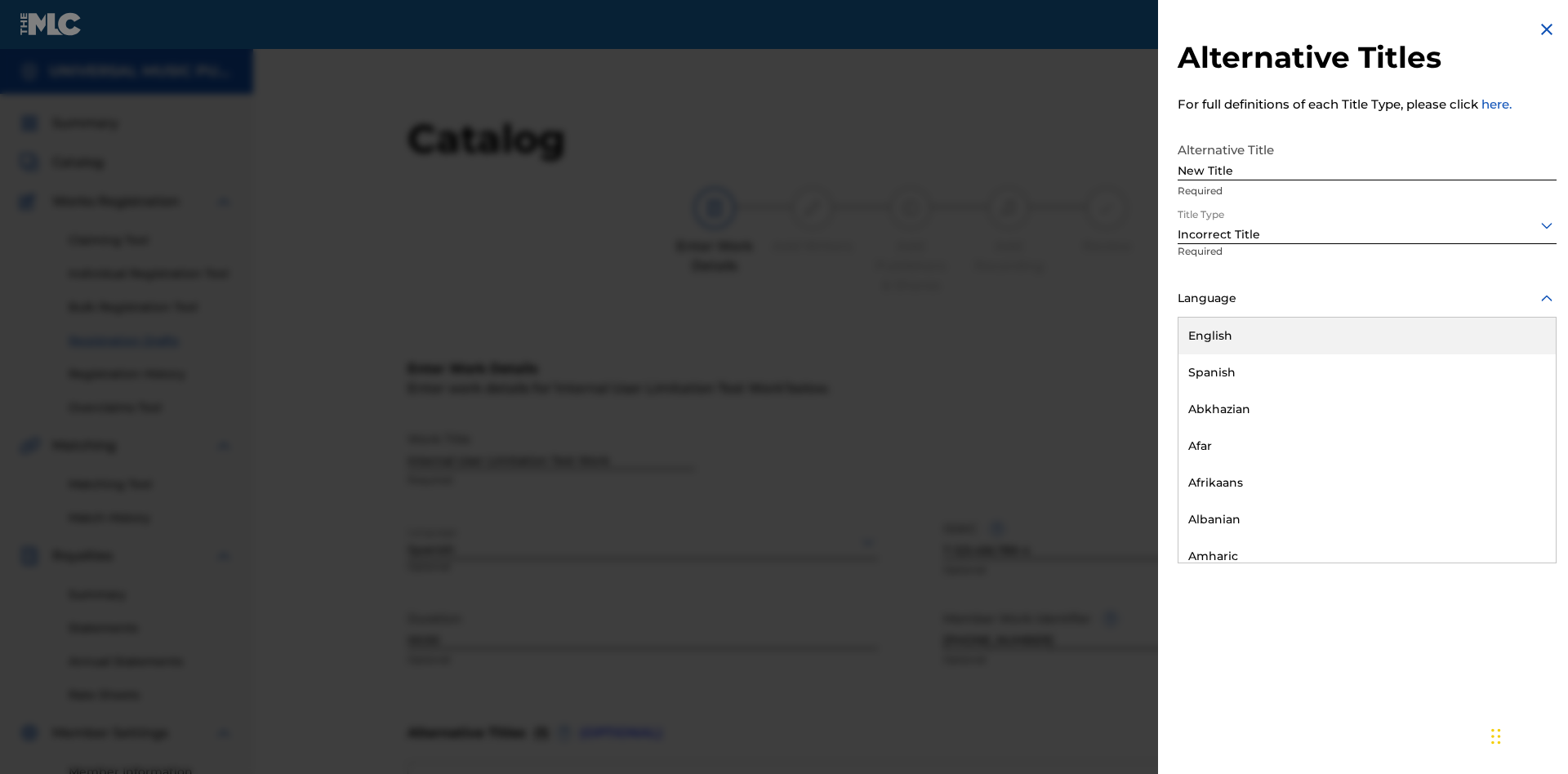
click at [1368, 336] on div "English" at bounding box center [1367, 336] width 377 height 37
click at [1508, 394] on button "Add Title" at bounding box center [1508, 394] width 98 height 41
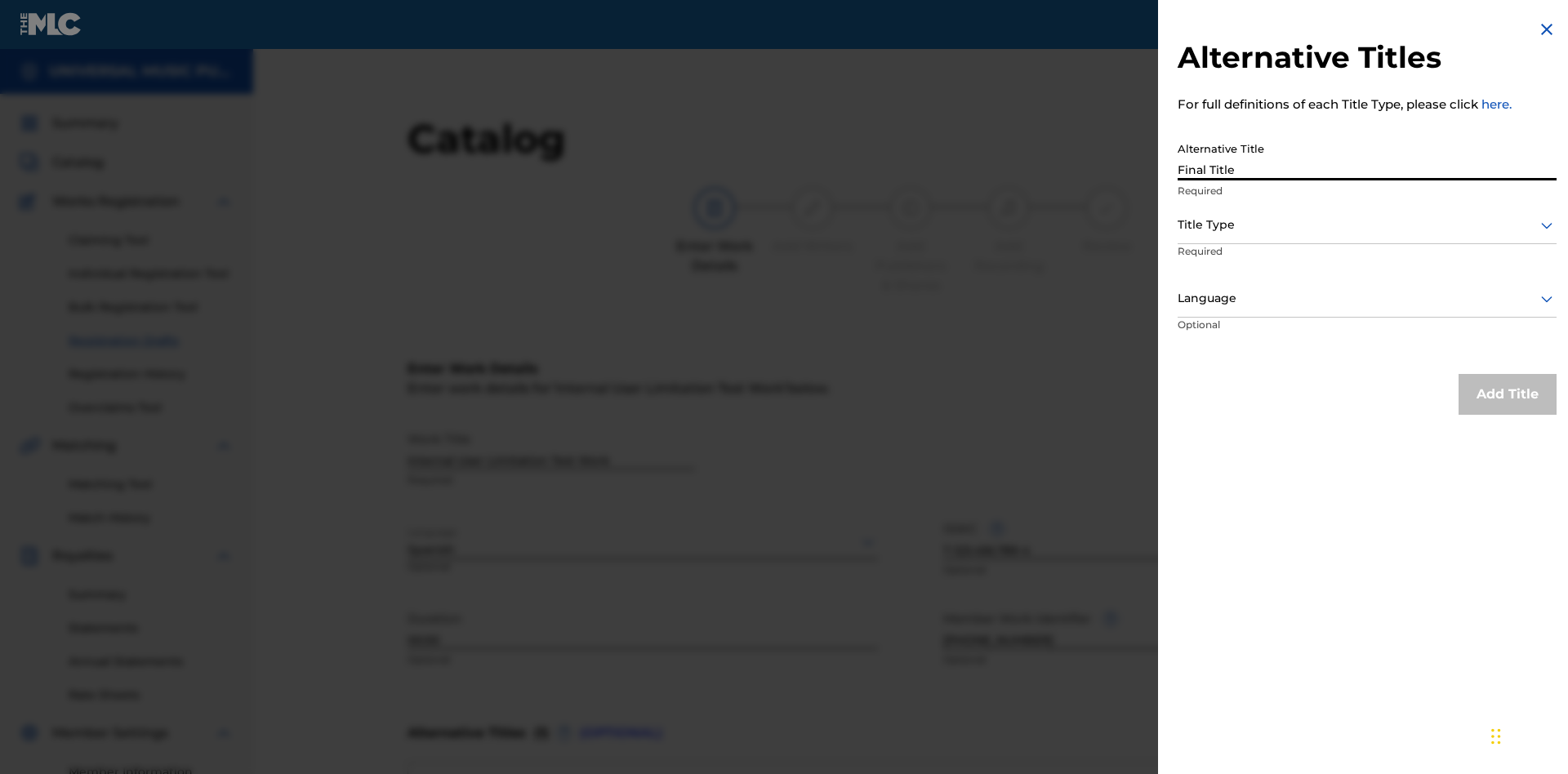
type input "Final Title"
click at [1368, 224] on div at bounding box center [1367, 225] width 379 height 21
click at [1368, 298] on div at bounding box center [1367, 298] width 379 height 21
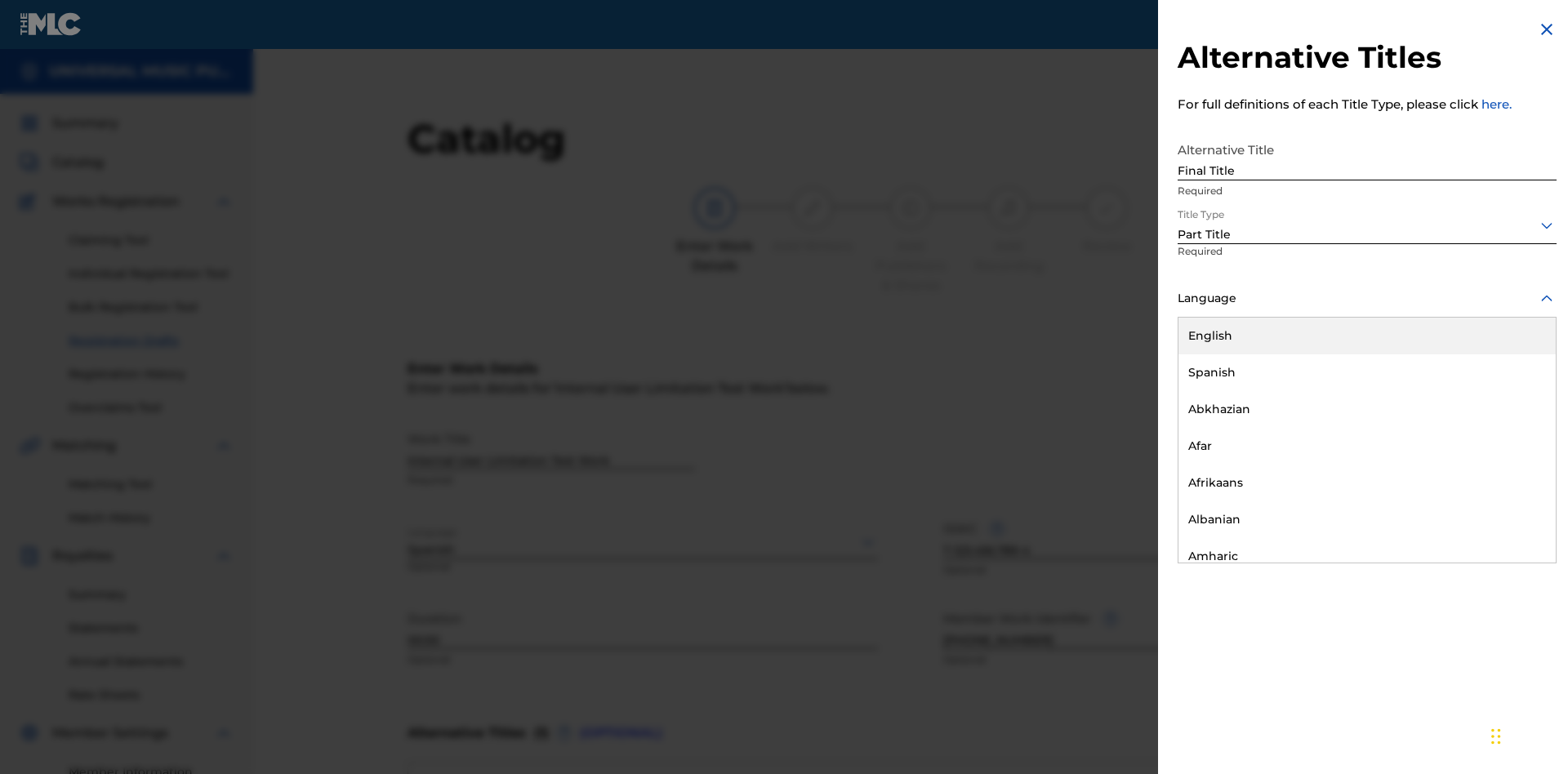
click at [1508, 394] on button "Add Title" at bounding box center [1508, 394] width 98 height 41
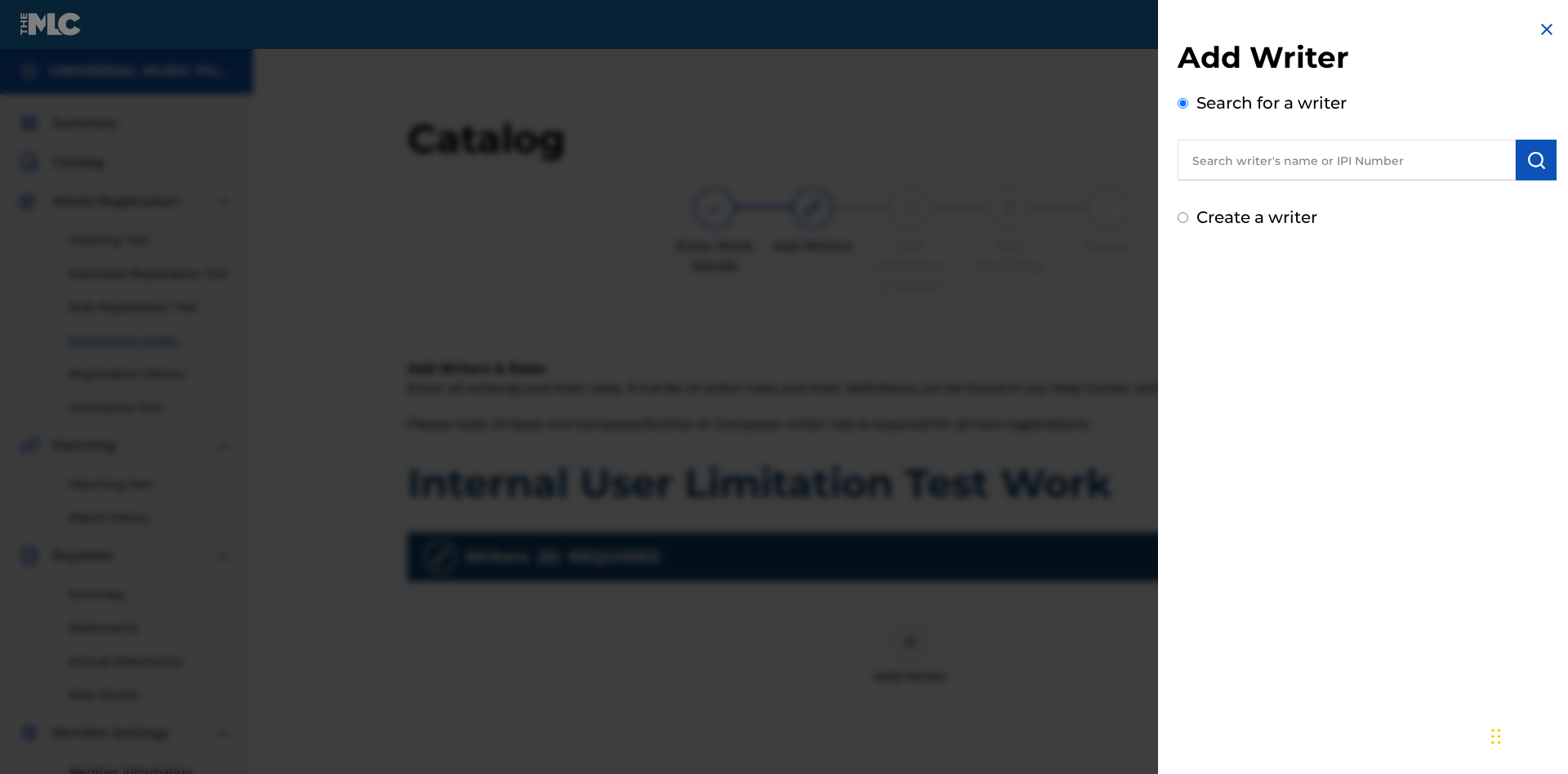
click at [1347, 160] on input "text" at bounding box center [1346, 159] width 338 height 41
type input "[PERSON_NAME]"
click at [1536, 160] on img "submit" at bounding box center [1536, 160] width 20 height 20
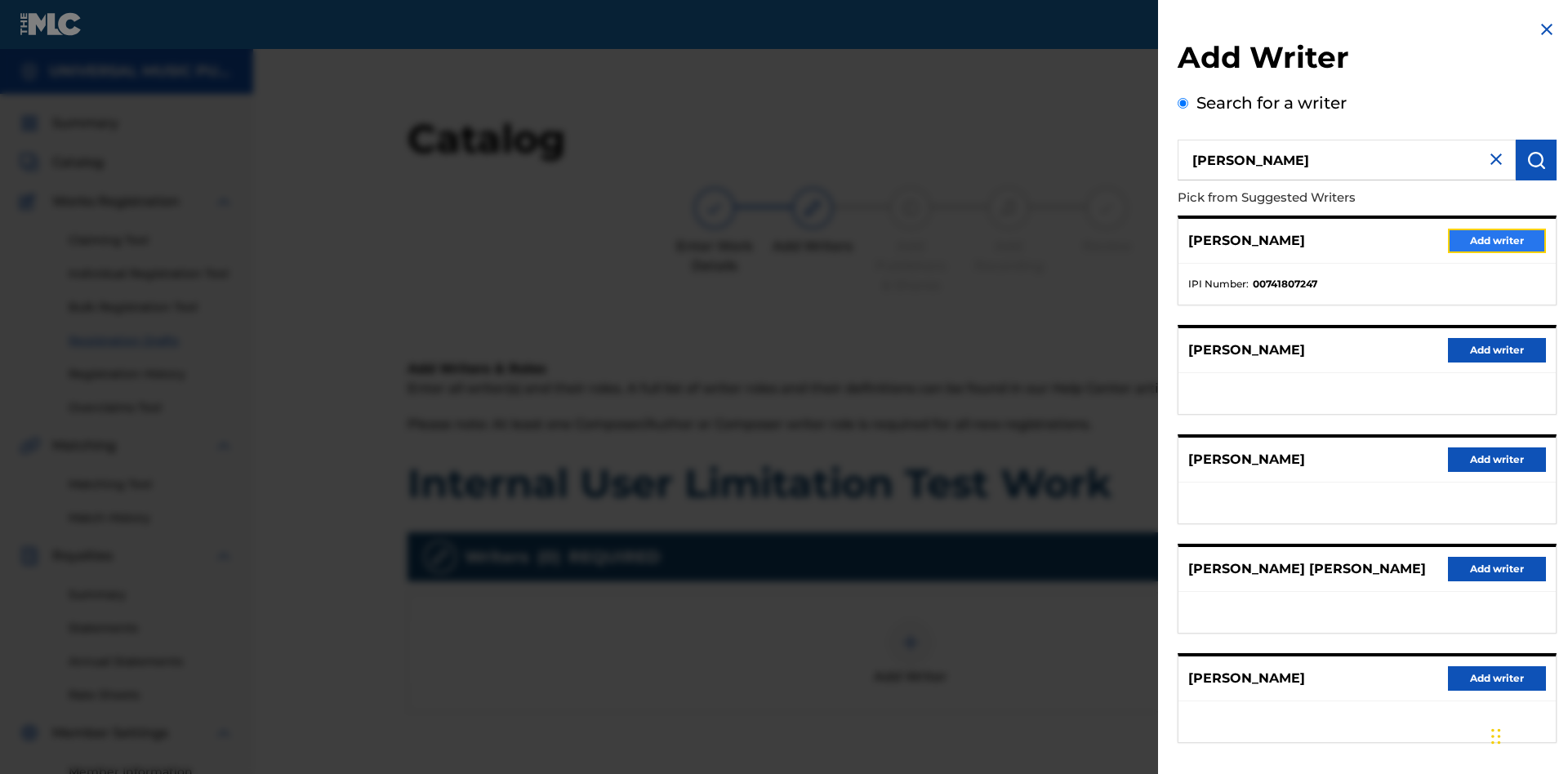
click at [1497, 240] on button "Add writer" at bounding box center [1497, 240] width 98 height 24
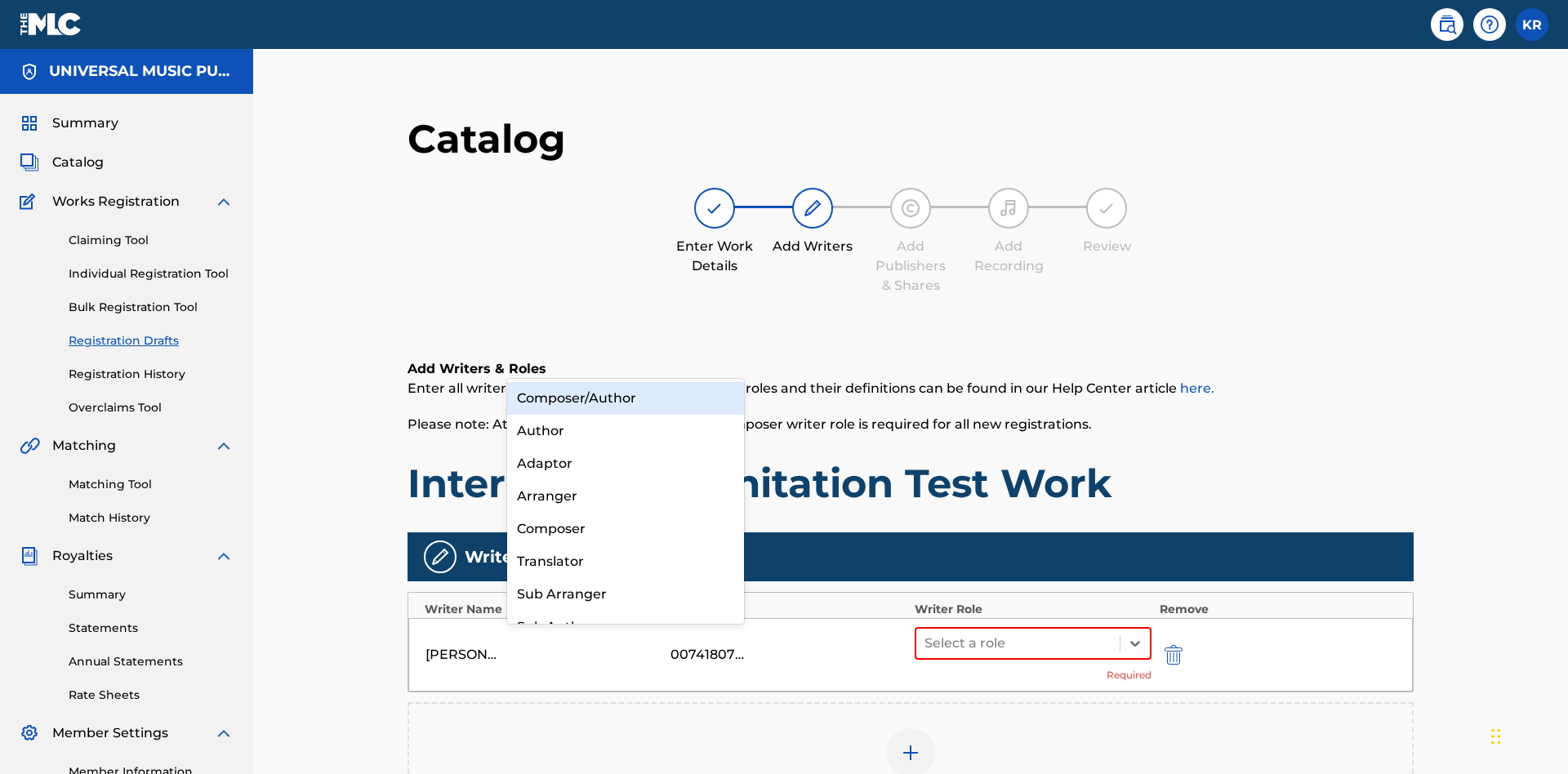
click at [625, 528] on div "Composer" at bounding box center [625, 528] width 237 height 32
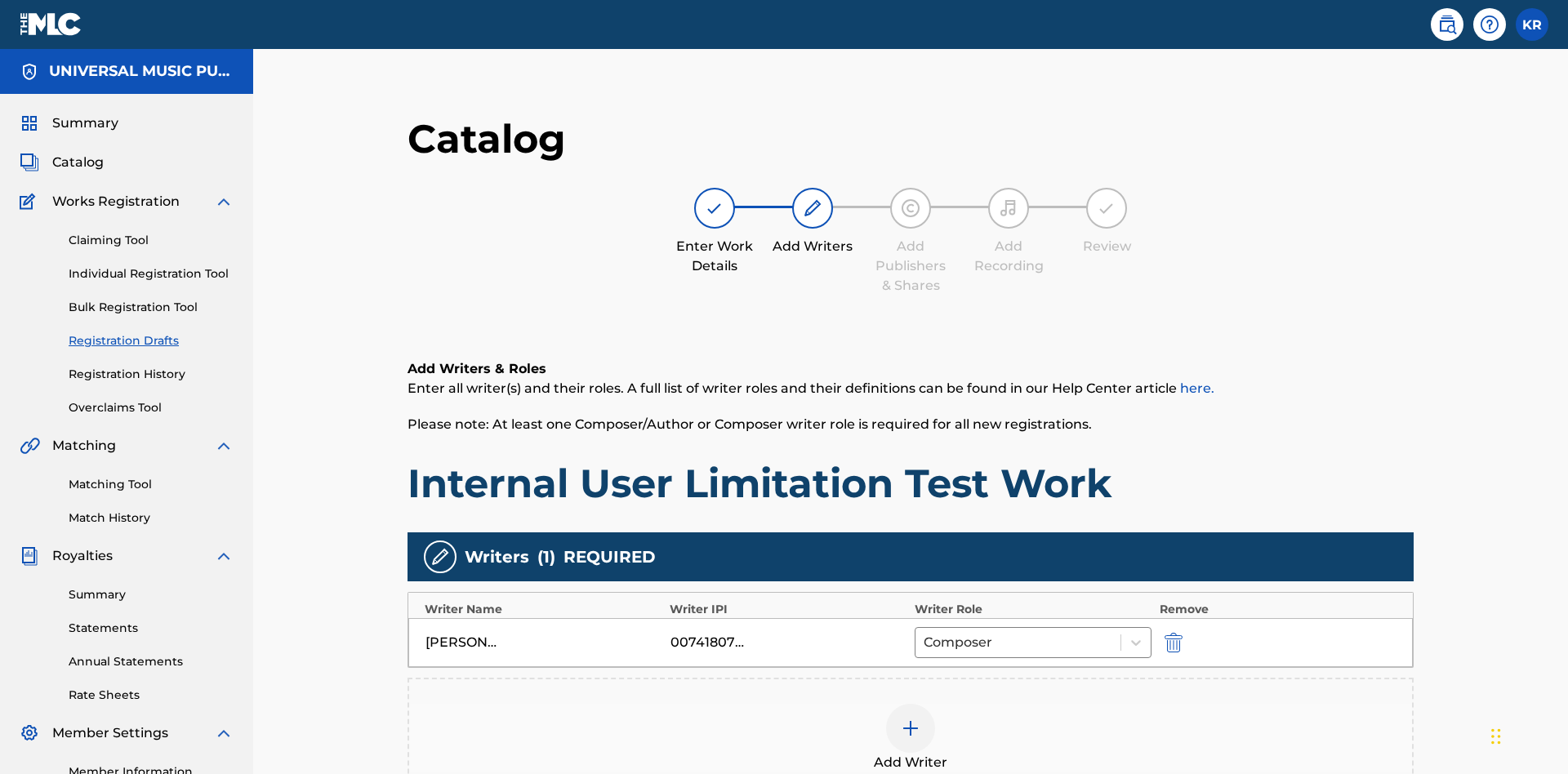
scroll to position [264, 408]
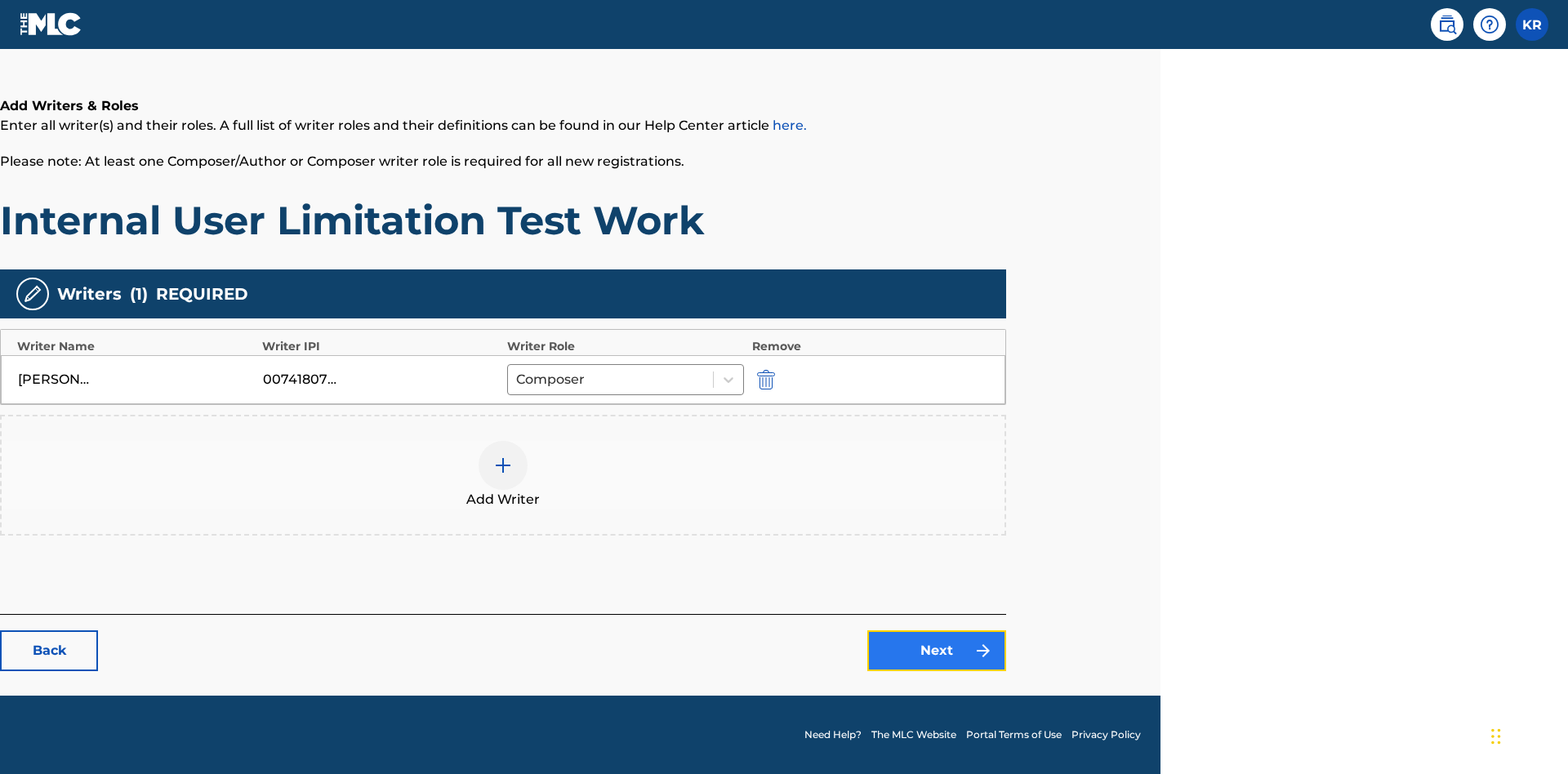
click at [937, 650] on link "Next" at bounding box center [936, 650] width 139 height 41
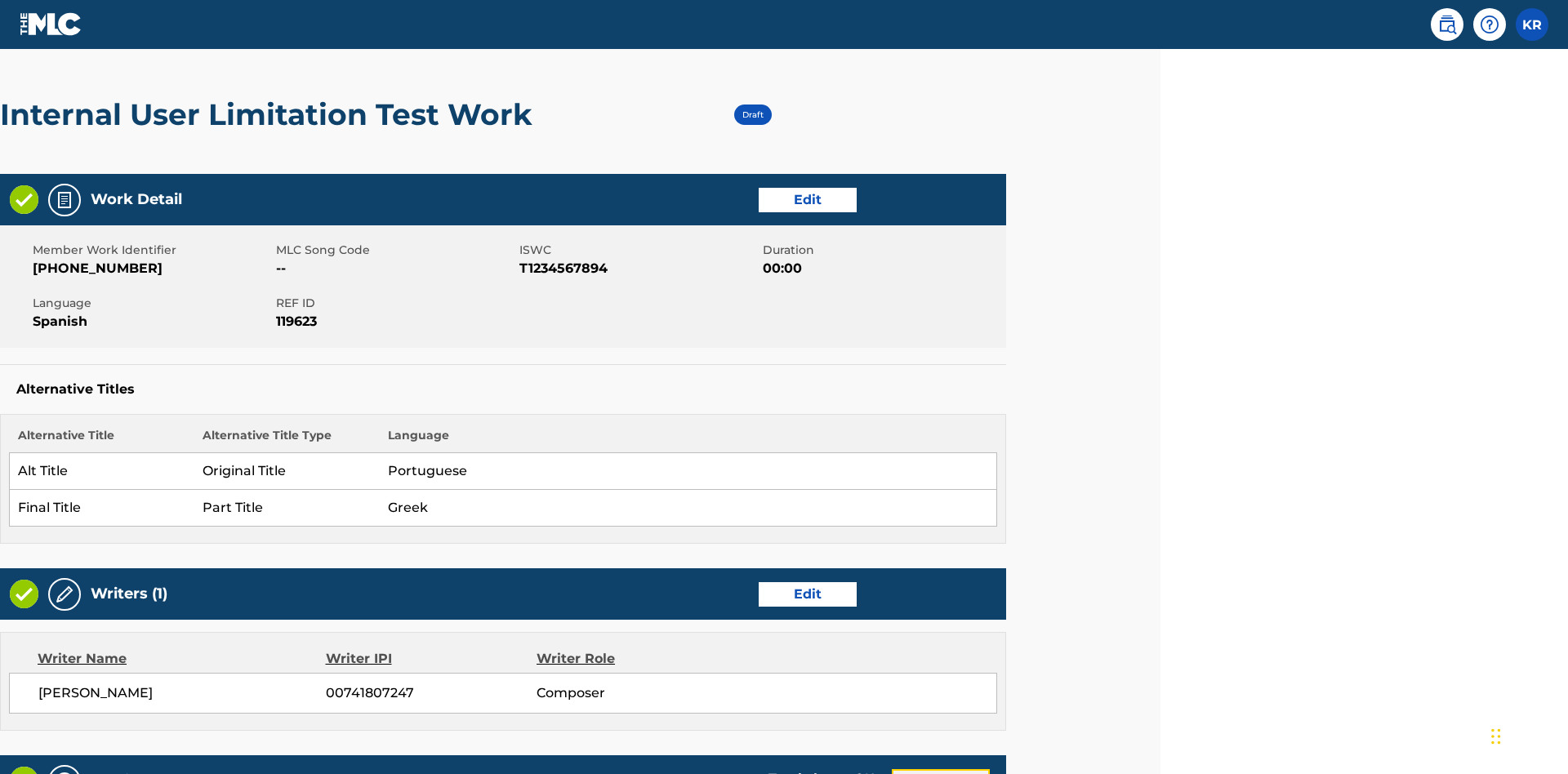
click at [941, 769] on link "Edit" at bounding box center [941, 781] width 98 height 24
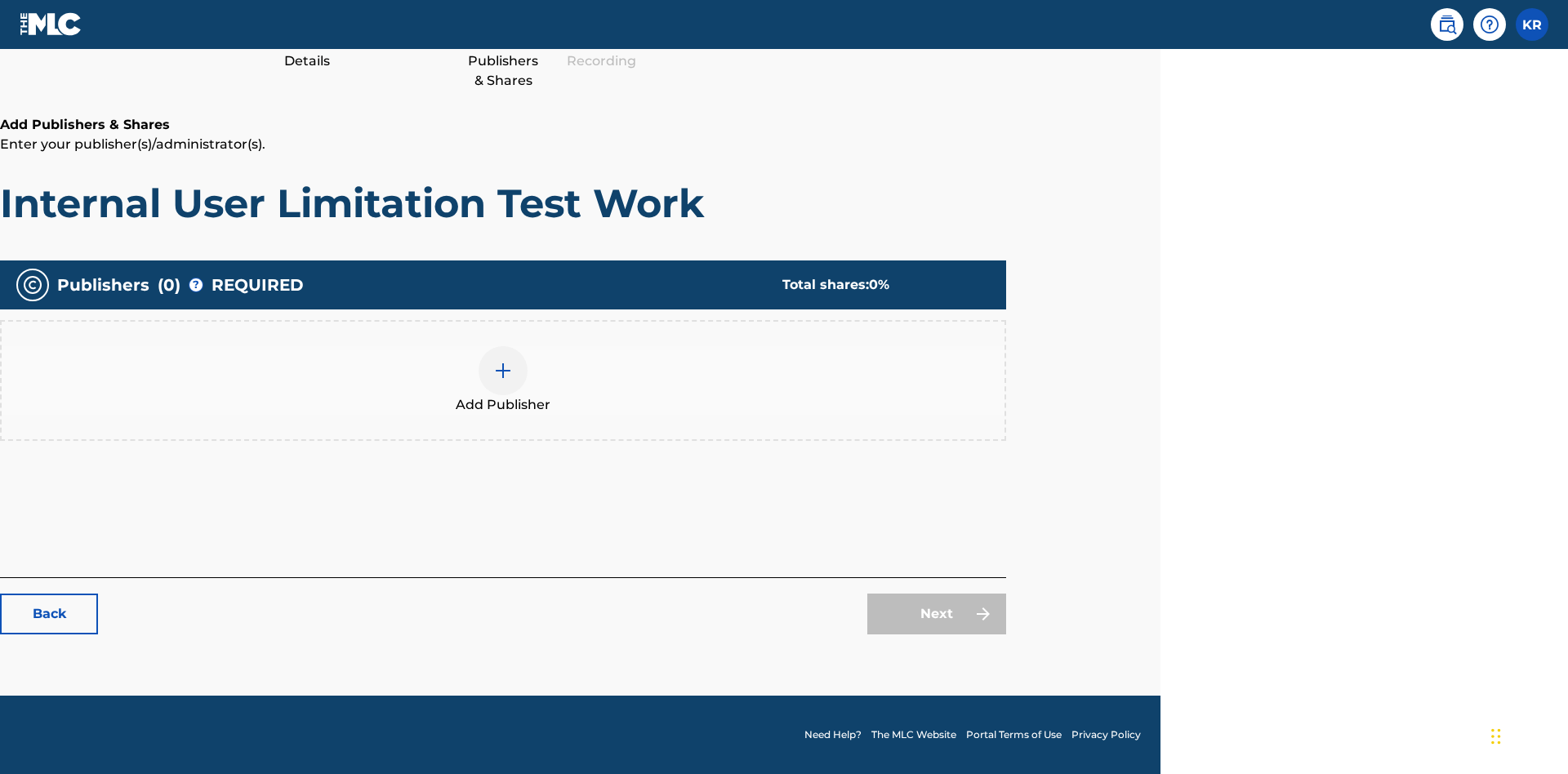
click at [504, 370] on img at bounding box center [504, 370] width 20 height 20
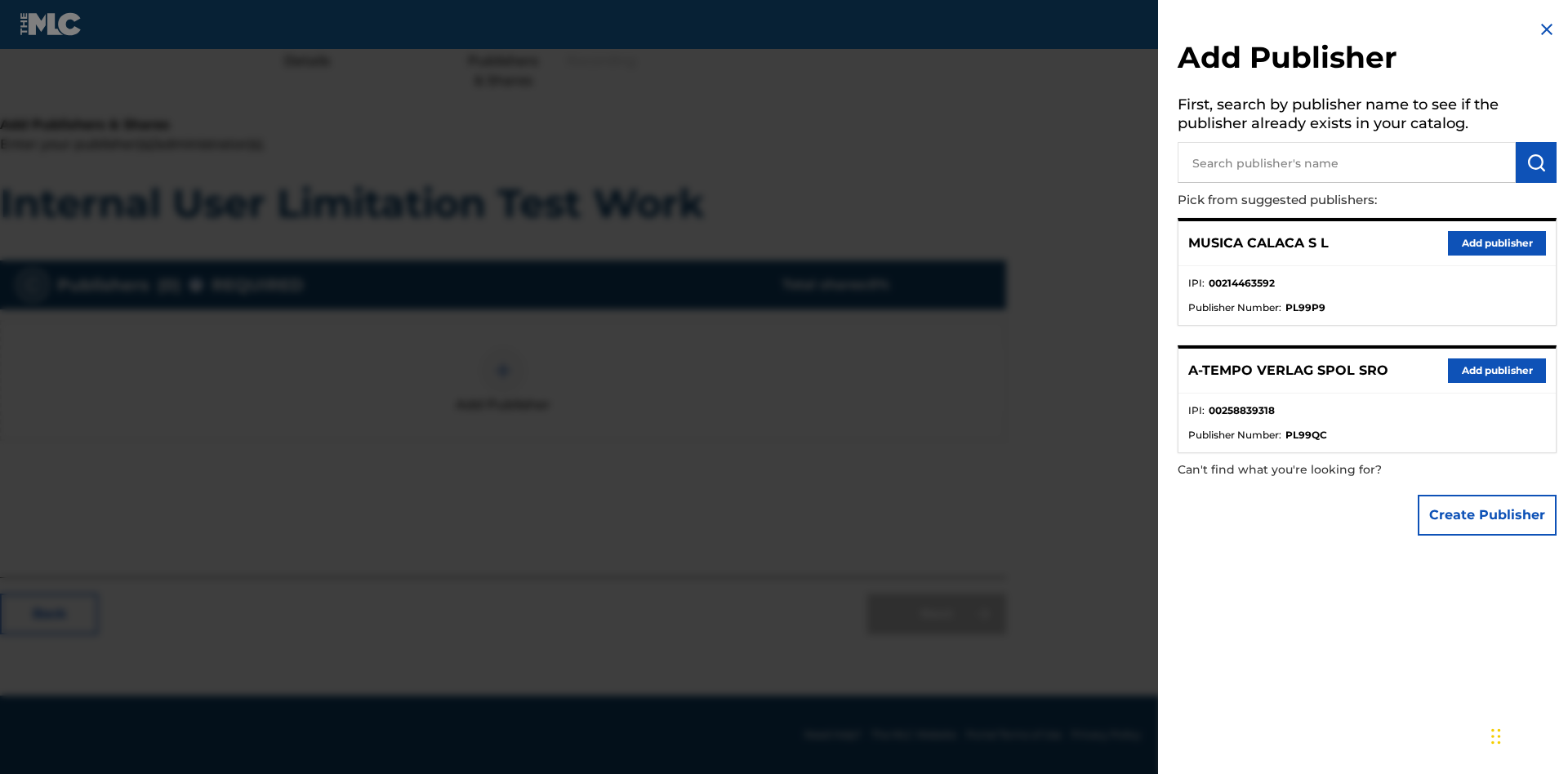
click at [1347, 163] on input "text" at bounding box center [1346, 162] width 338 height 41
type input "Test2025.09.24.04.32.55"
click at [1536, 163] on img "submit" at bounding box center [1536, 163] width 20 height 20
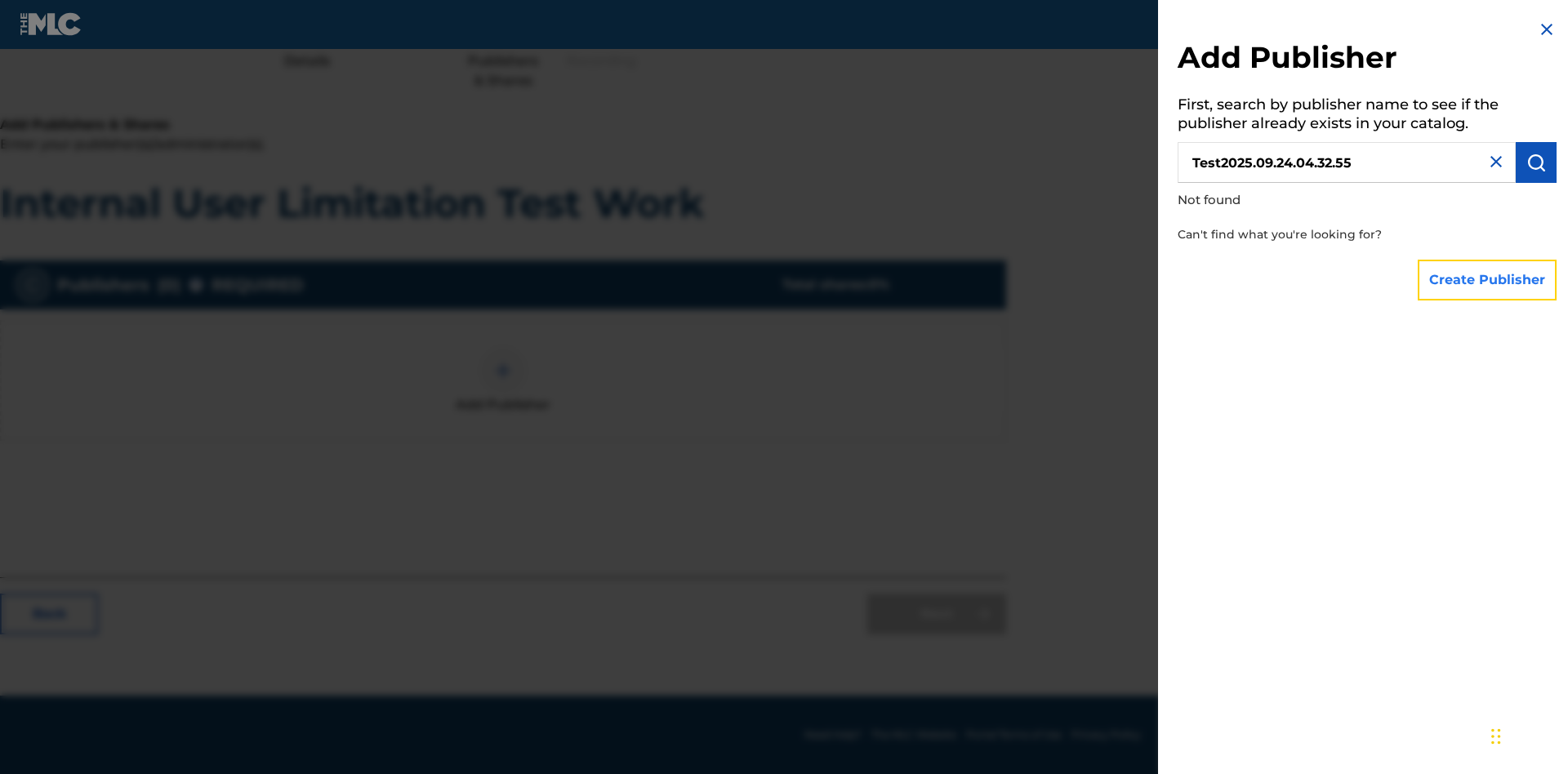
click at [1488, 279] on button "Create Publisher" at bounding box center [1487, 280] width 139 height 41
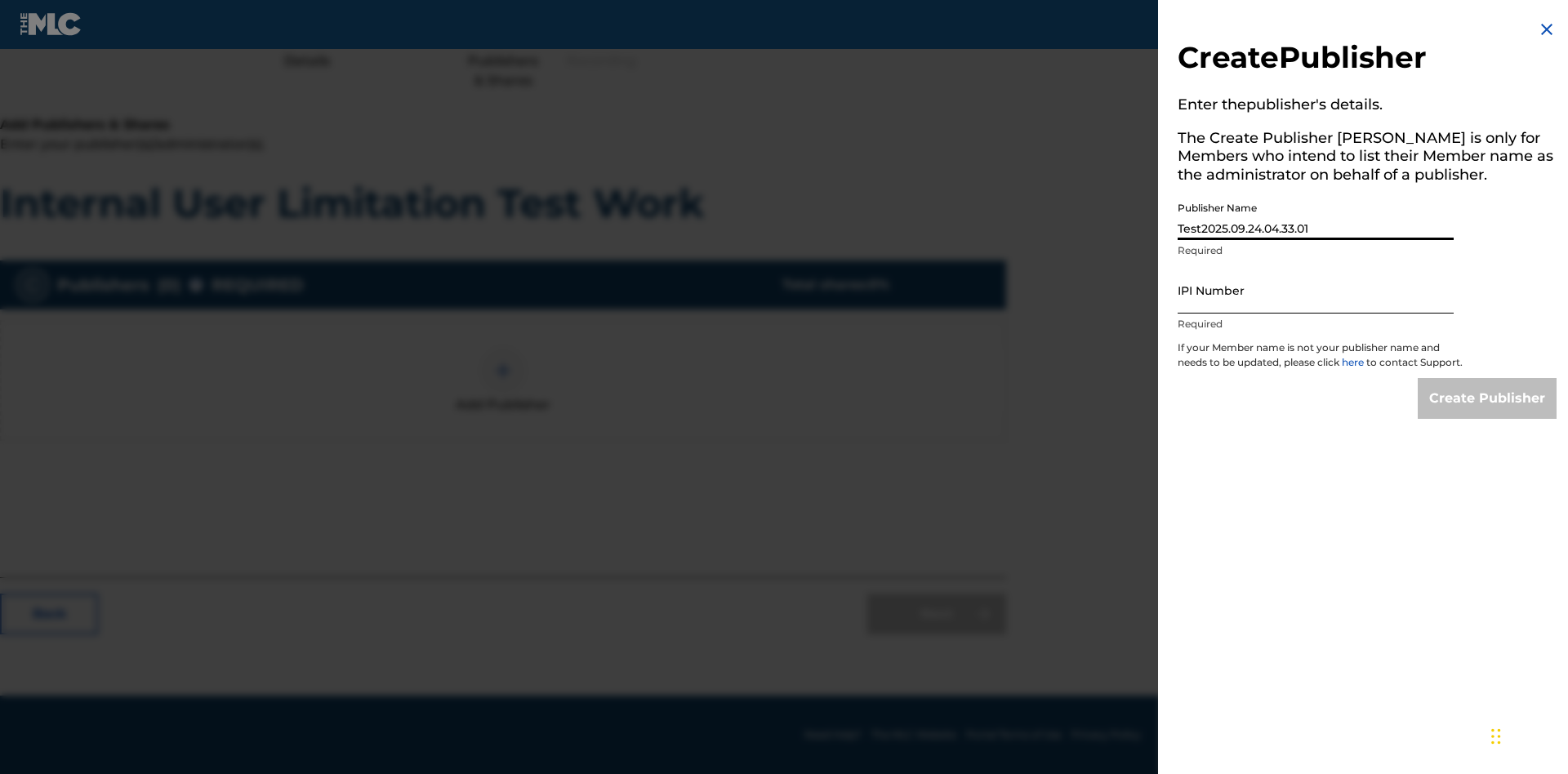
click at [1316, 290] on input "IPI Number" at bounding box center [1315, 290] width 276 height 47
click at [1488, 413] on input "Create Publisher" at bounding box center [1487, 398] width 139 height 41
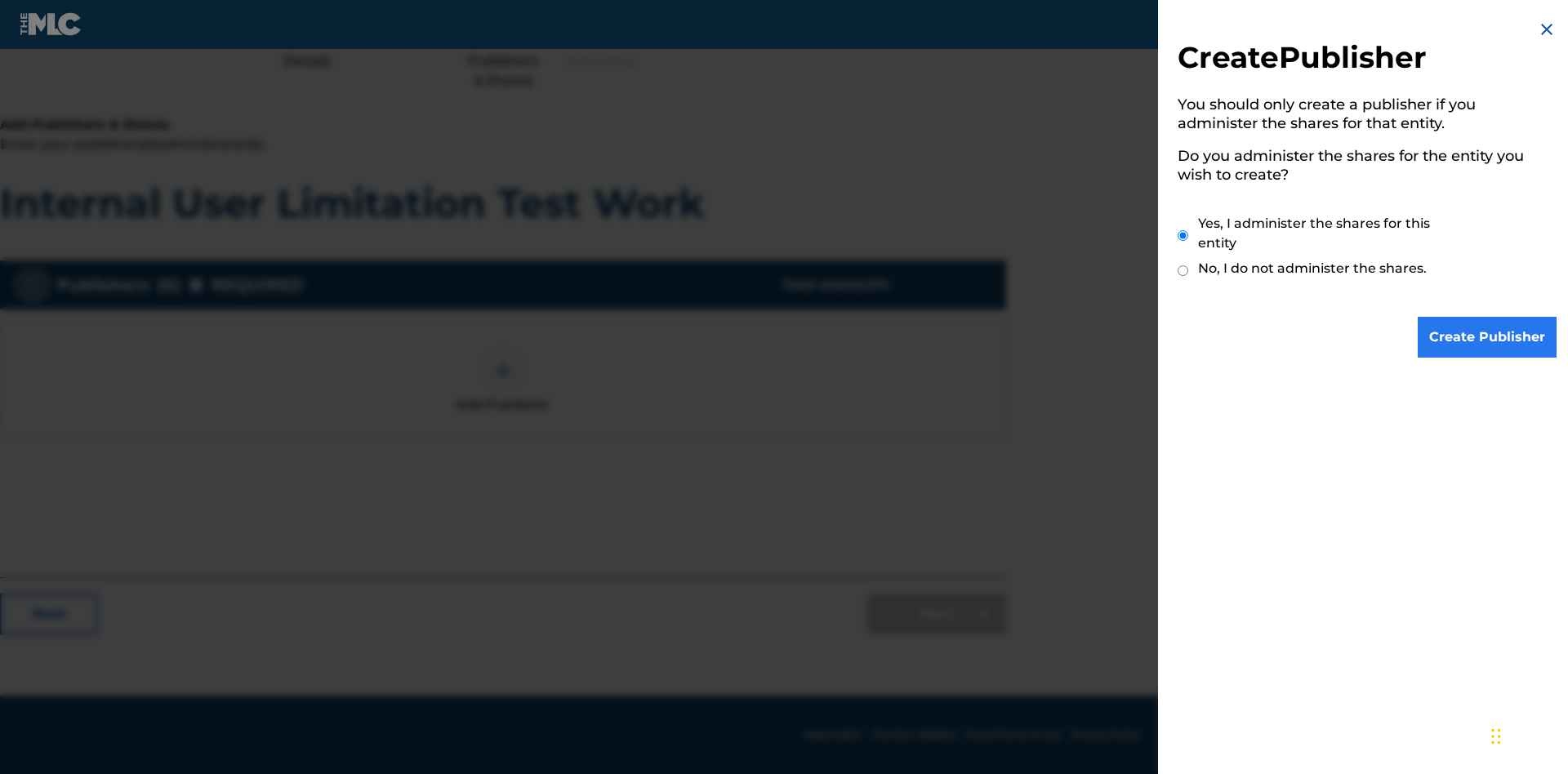
click at [1183, 235] on input "Yes, I administer the shares for this entity" at bounding box center [1182, 235] width 11 height 35
click at [1488, 337] on input "Create Publisher" at bounding box center [1487, 336] width 139 height 41
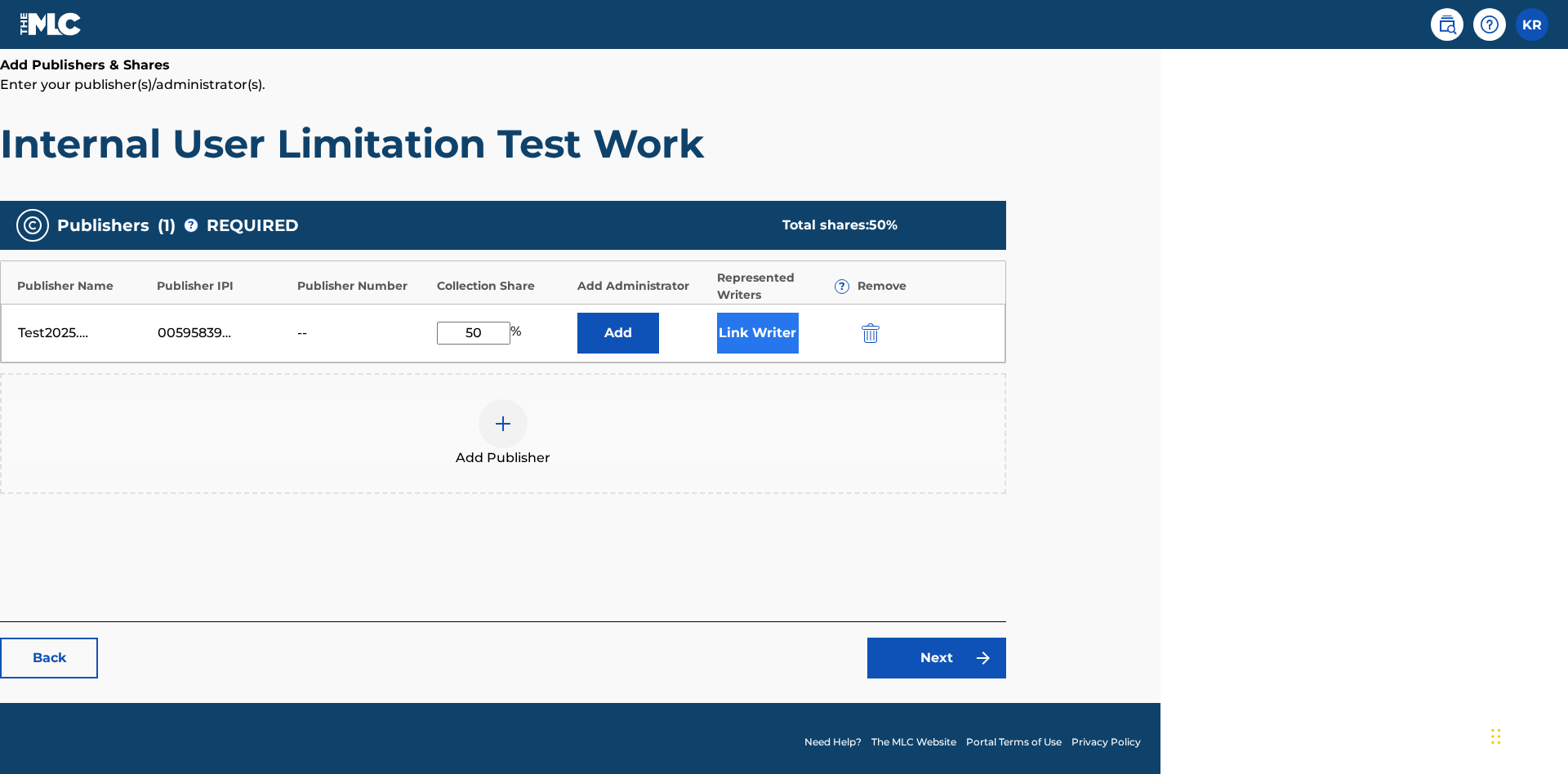
type input "50"
click at [757, 325] on button "Link Writer" at bounding box center [758, 332] width 81 height 41
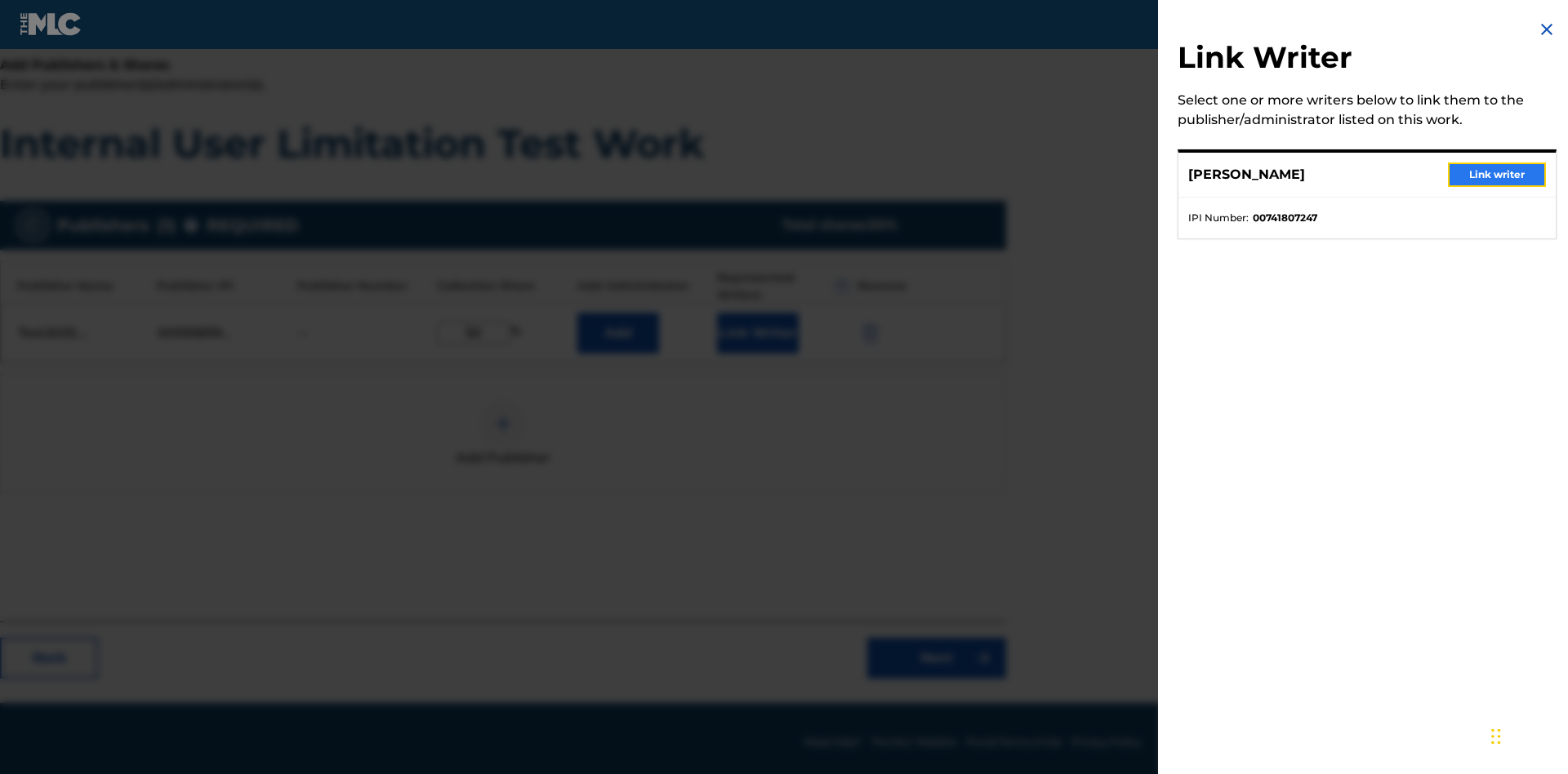
click at [1497, 174] on button "Link writer" at bounding box center [1497, 174] width 98 height 24
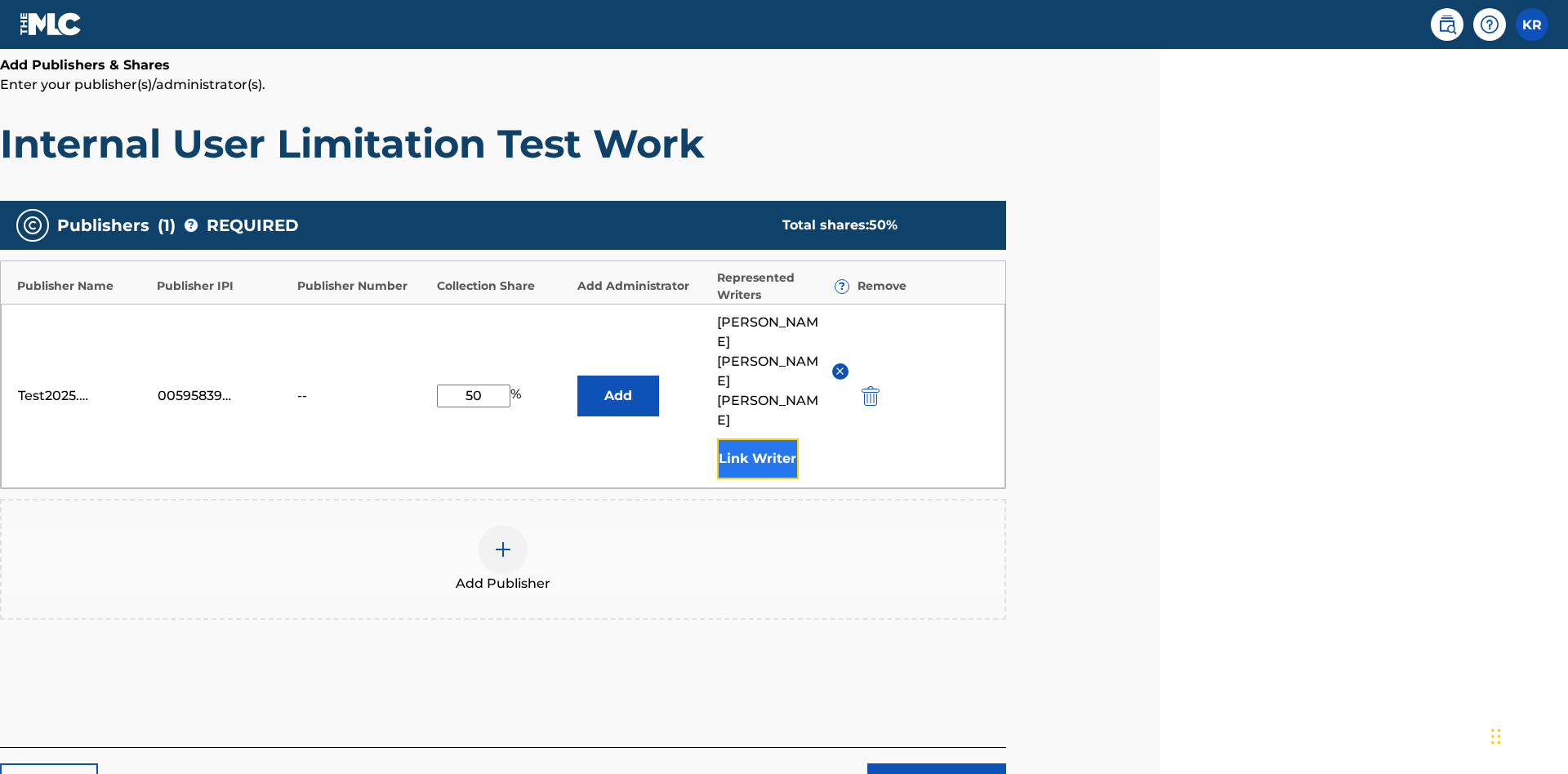
click at [757, 438] on button "Link Writer" at bounding box center [758, 458] width 81 height 41
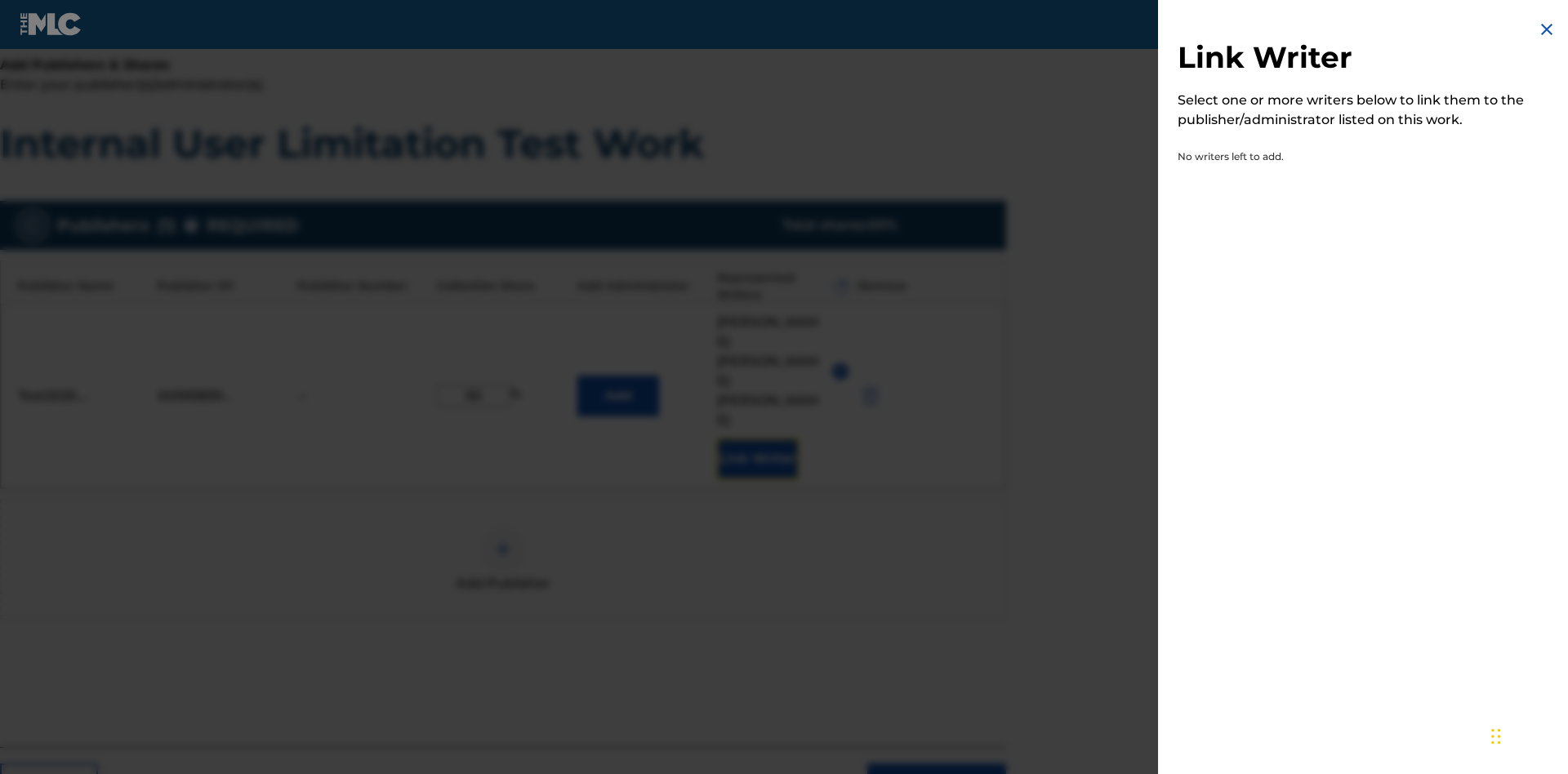
click at [1547, 29] on img at bounding box center [1547, 30] width 20 height 20
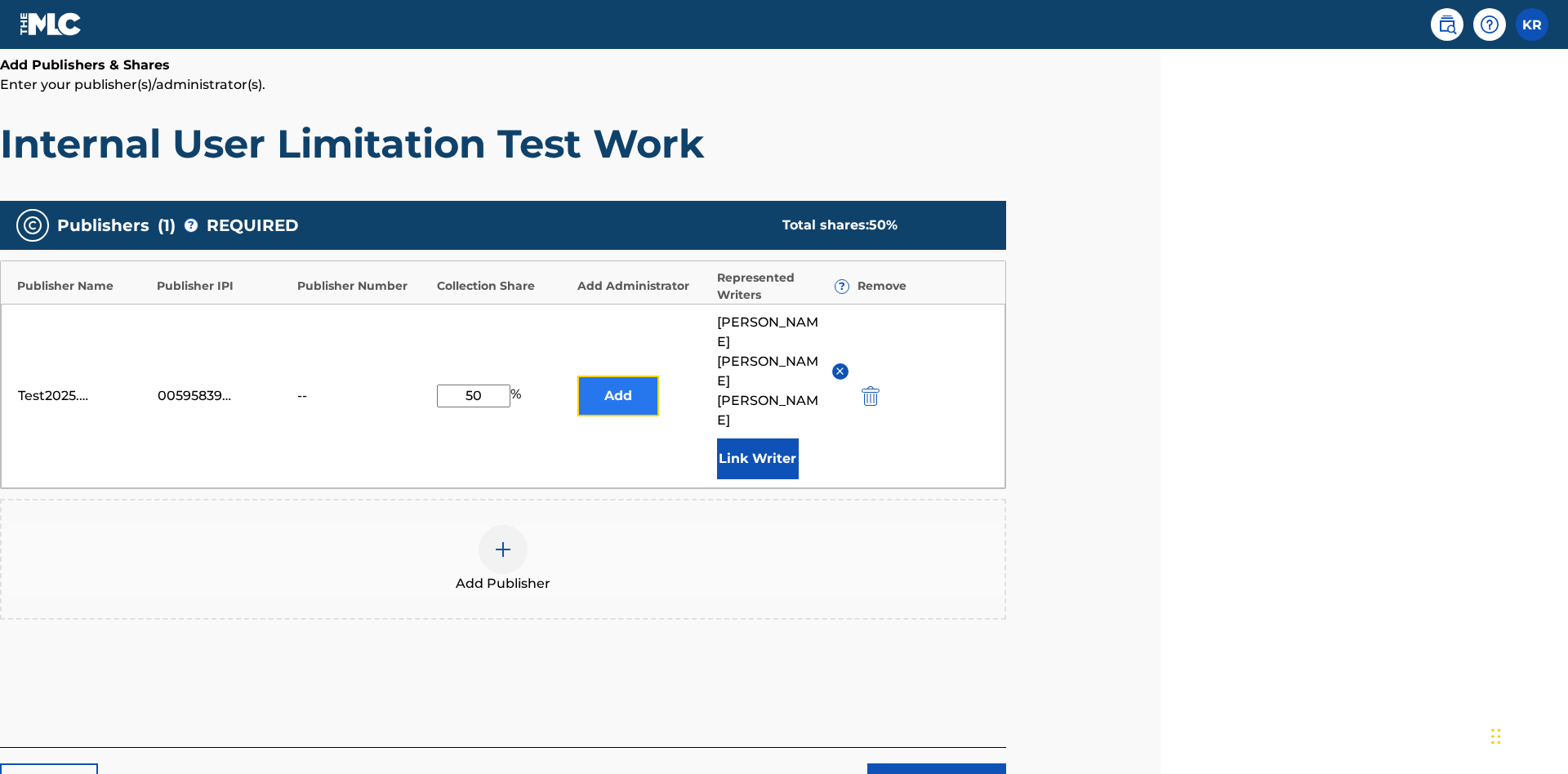
click at [617, 375] on button "Add" at bounding box center [618, 395] width 81 height 41
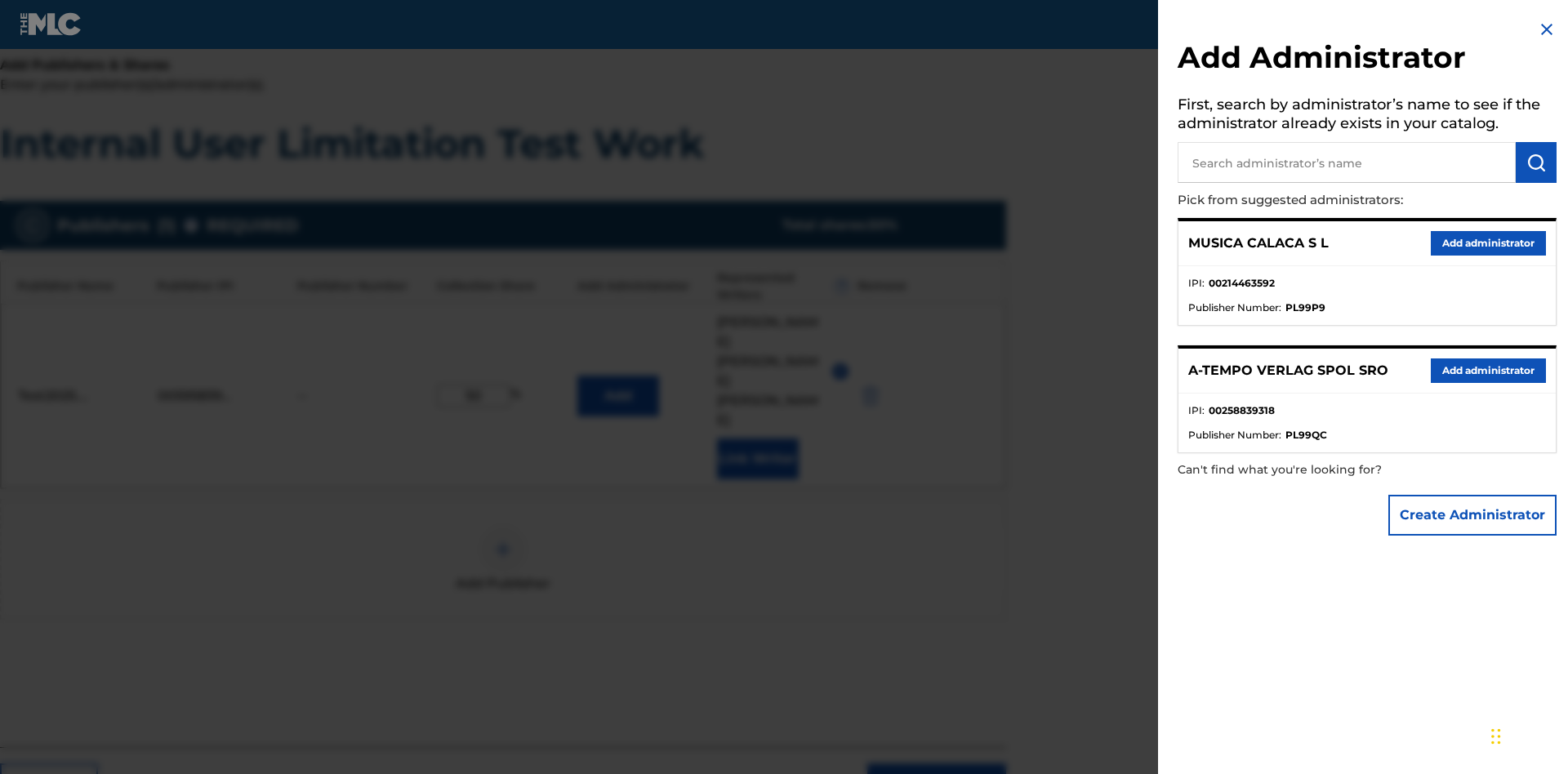
click at [1347, 163] on input "text" at bounding box center [1346, 162] width 338 height 41
type input "Test2025.09.24.04.33.28"
click at [1536, 163] on img "submit" at bounding box center [1536, 163] width 20 height 20
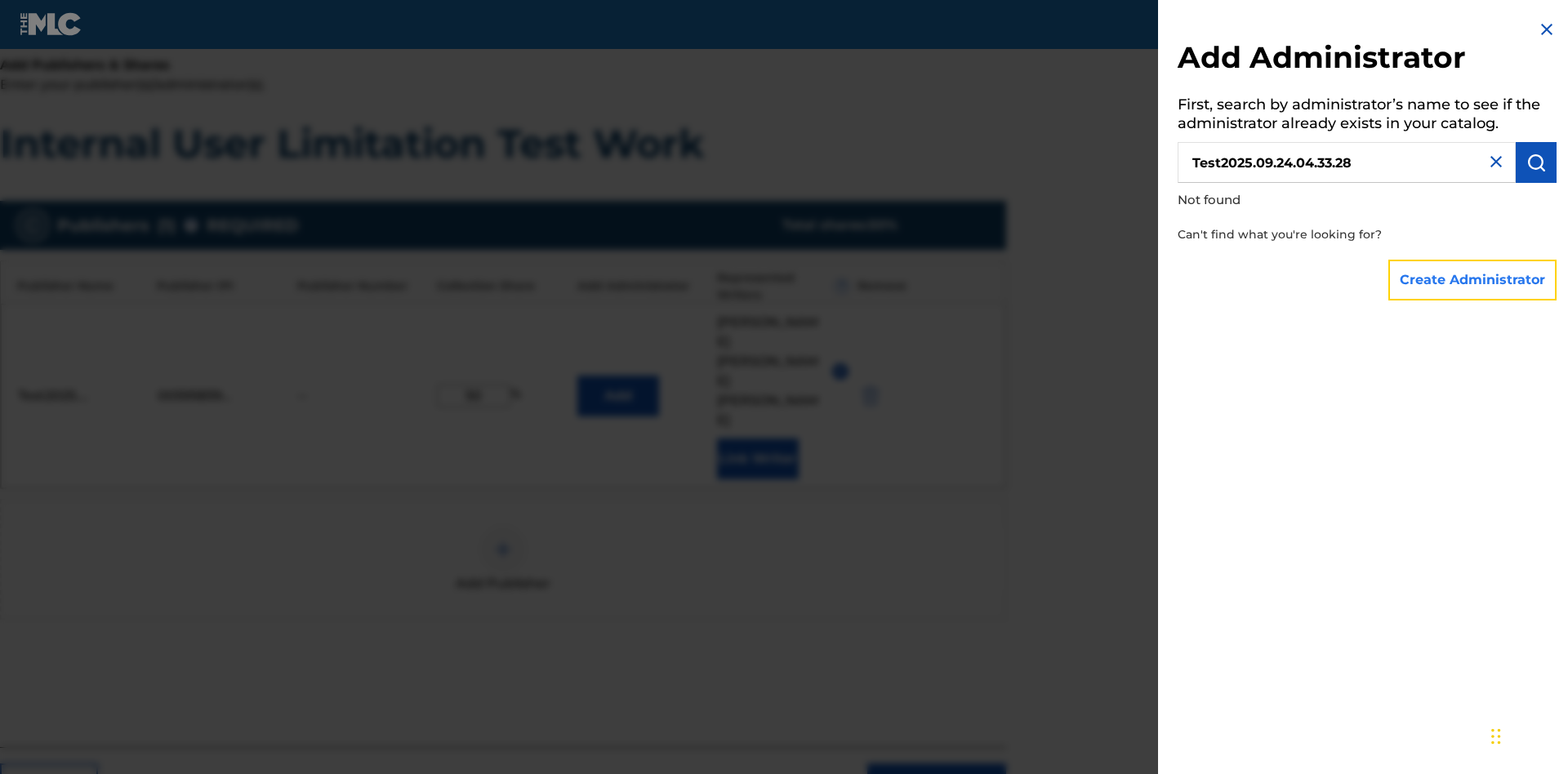
click at [1473, 279] on button "Create Administrator" at bounding box center [1472, 280] width 168 height 41
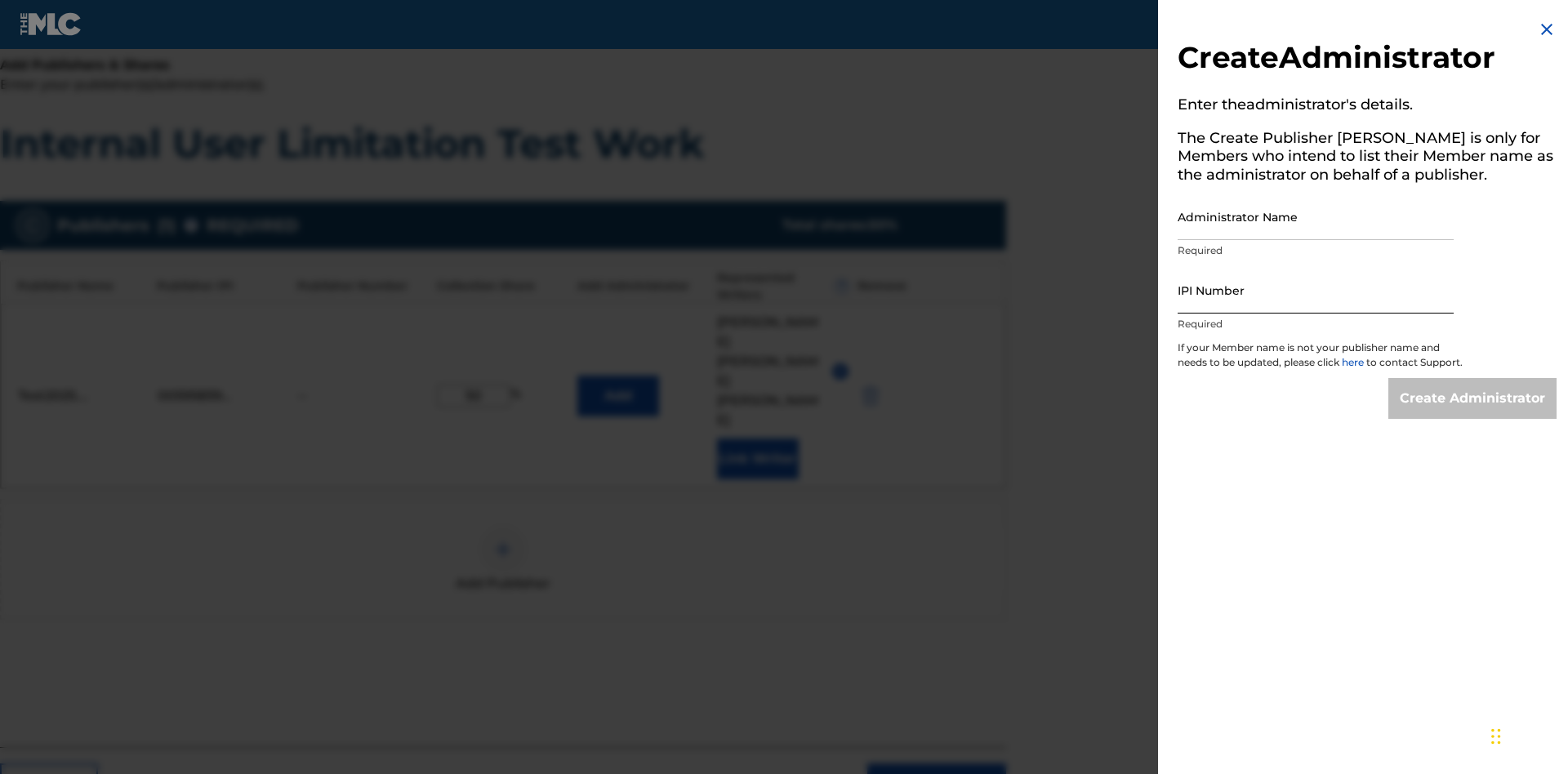
click at [1316, 216] on input "Administrator Name" at bounding box center [1315, 217] width 276 height 47
type input "Test2025.09.24.04.33.34"
click at [1316, 290] on input "IPI Number" at bounding box center [1315, 290] width 276 height 47
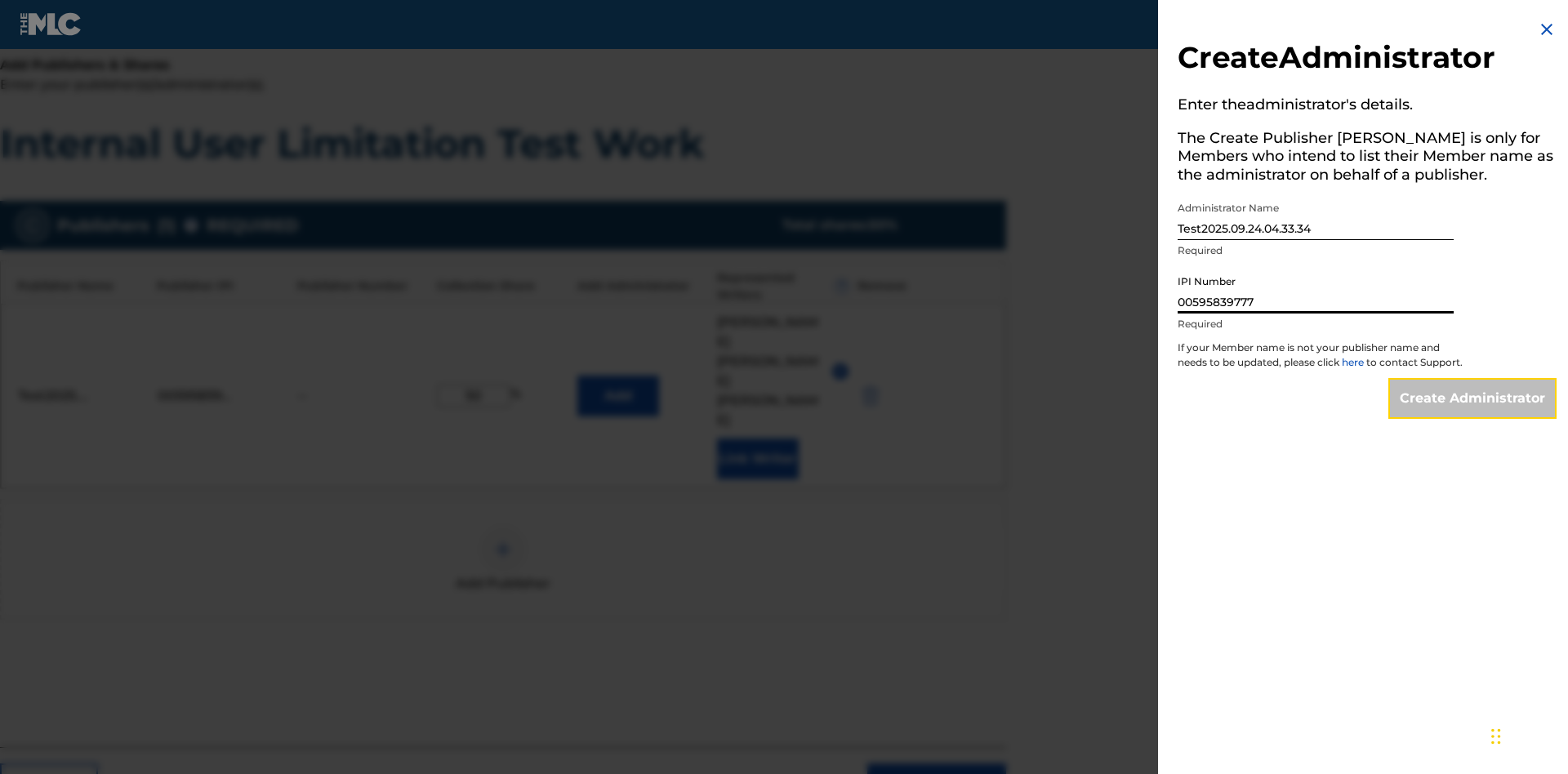
click at [1473, 413] on input "Create Administrator" at bounding box center [1472, 398] width 168 height 41
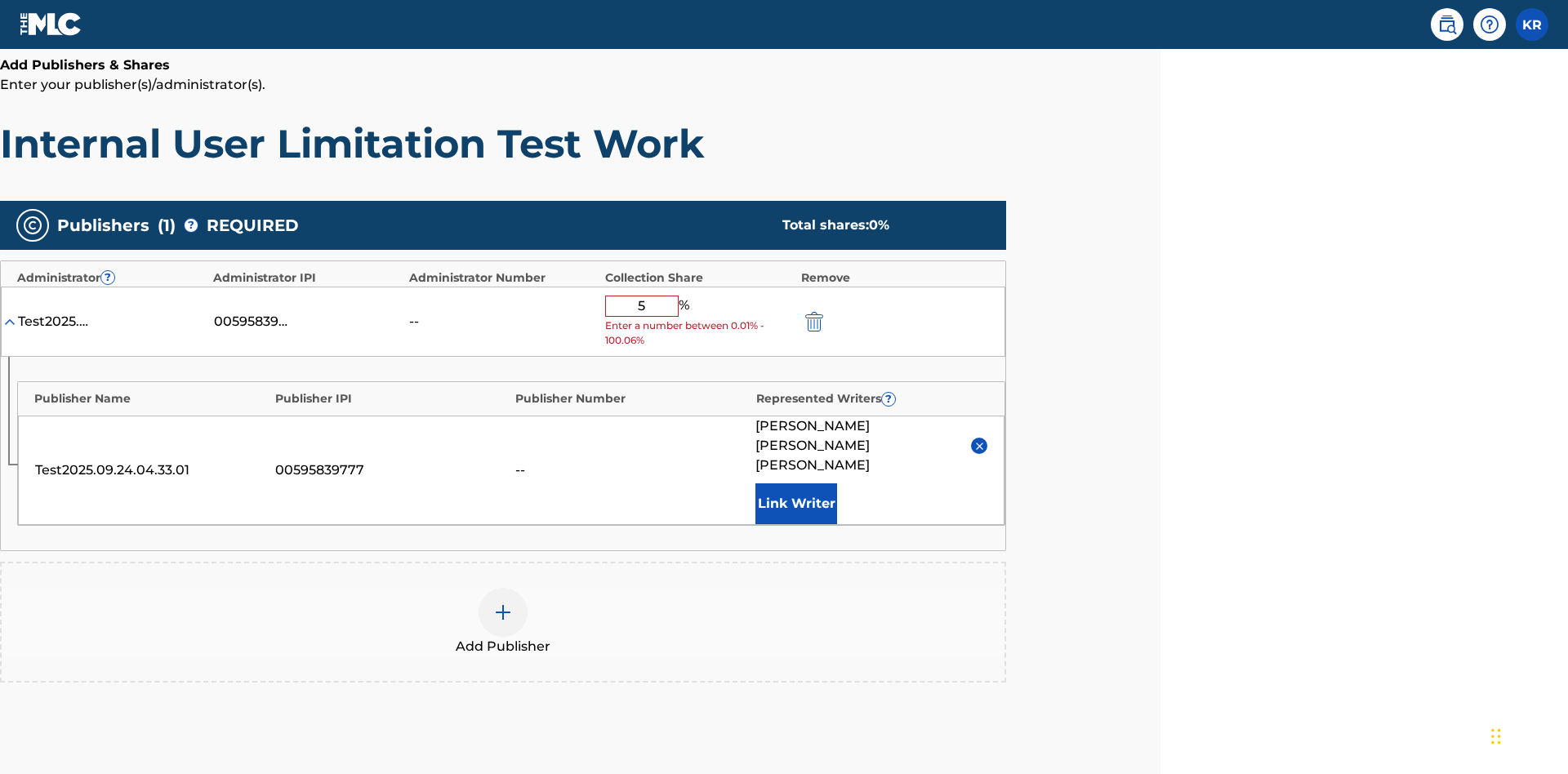
type input "50"
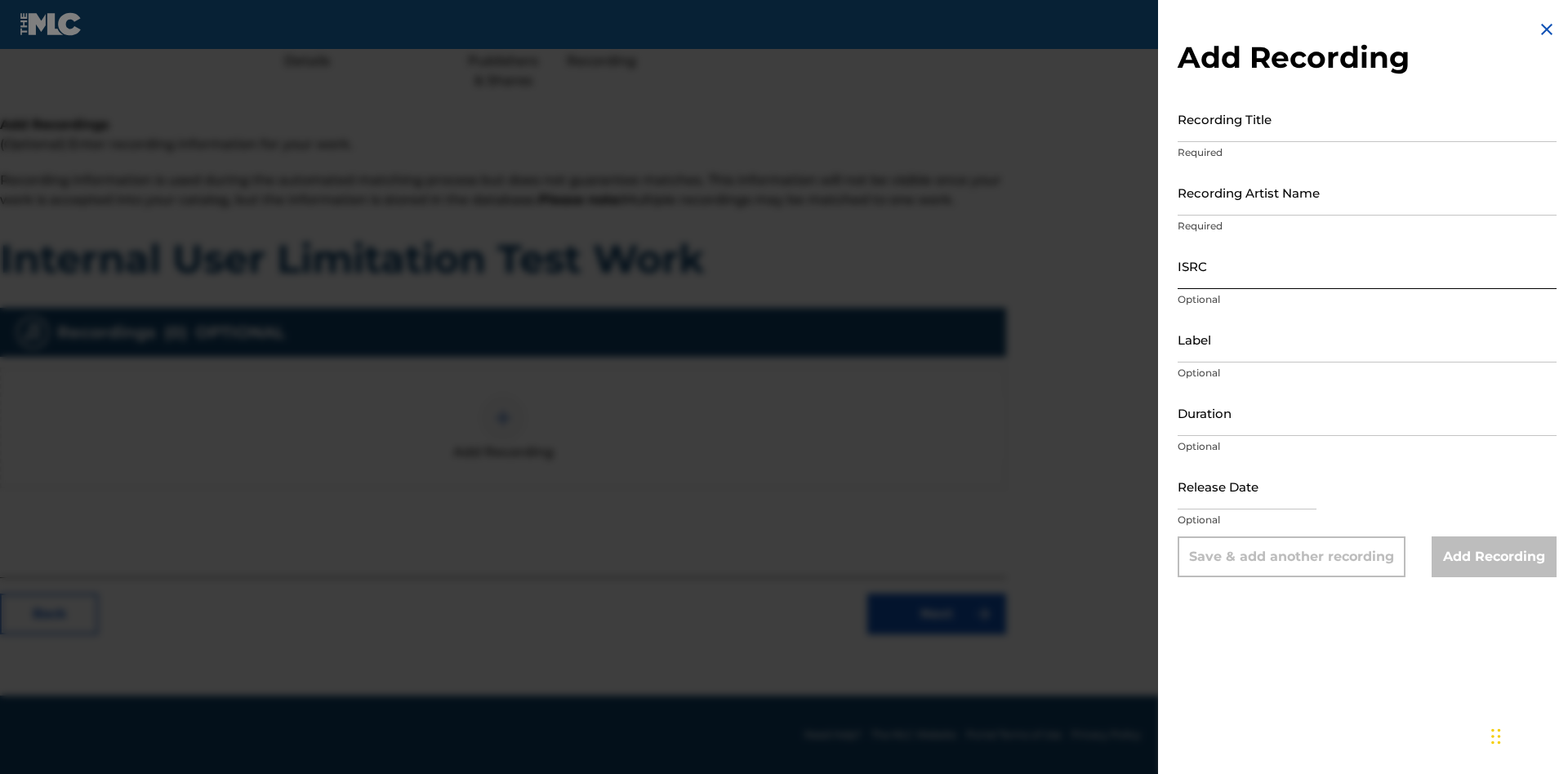
click at [1368, 119] on input "Recording Title" at bounding box center [1367, 119] width 379 height 47
type input "Best Song Ever"
click at [1368, 192] on input "Recording Artist Name" at bounding box center [1367, 192] width 379 height 47
type input "[PERSON_NAME]"
click at [1368, 265] on input "ISRC" at bounding box center [1367, 266] width 379 height 47
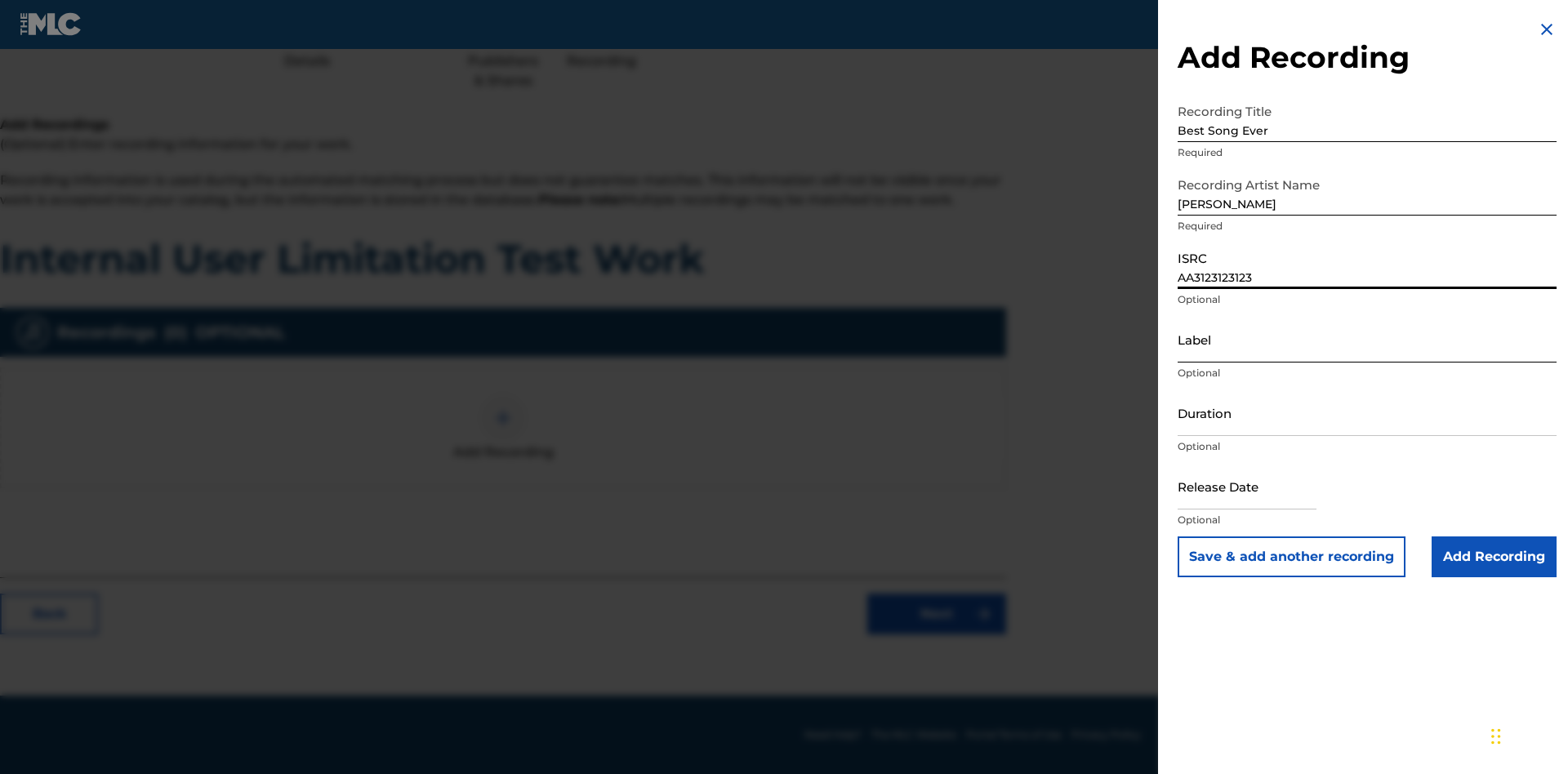
type input "AA3123123123"
click at [1368, 339] on input "Label" at bounding box center [1367, 339] width 379 height 47
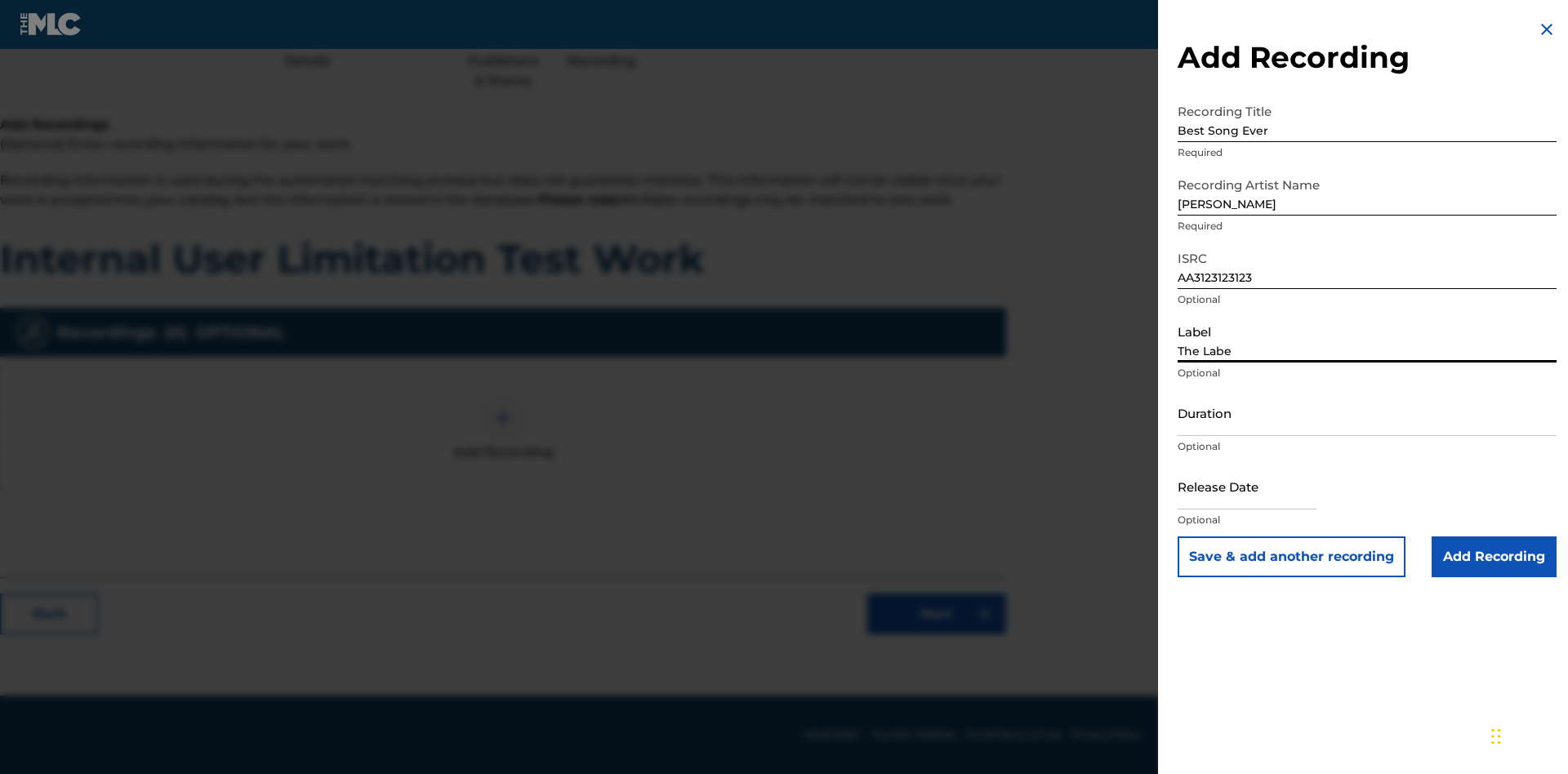
type input "The Label"
click at [1368, 412] on input "Duration" at bounding box center [1367, 413] width 379 height 47
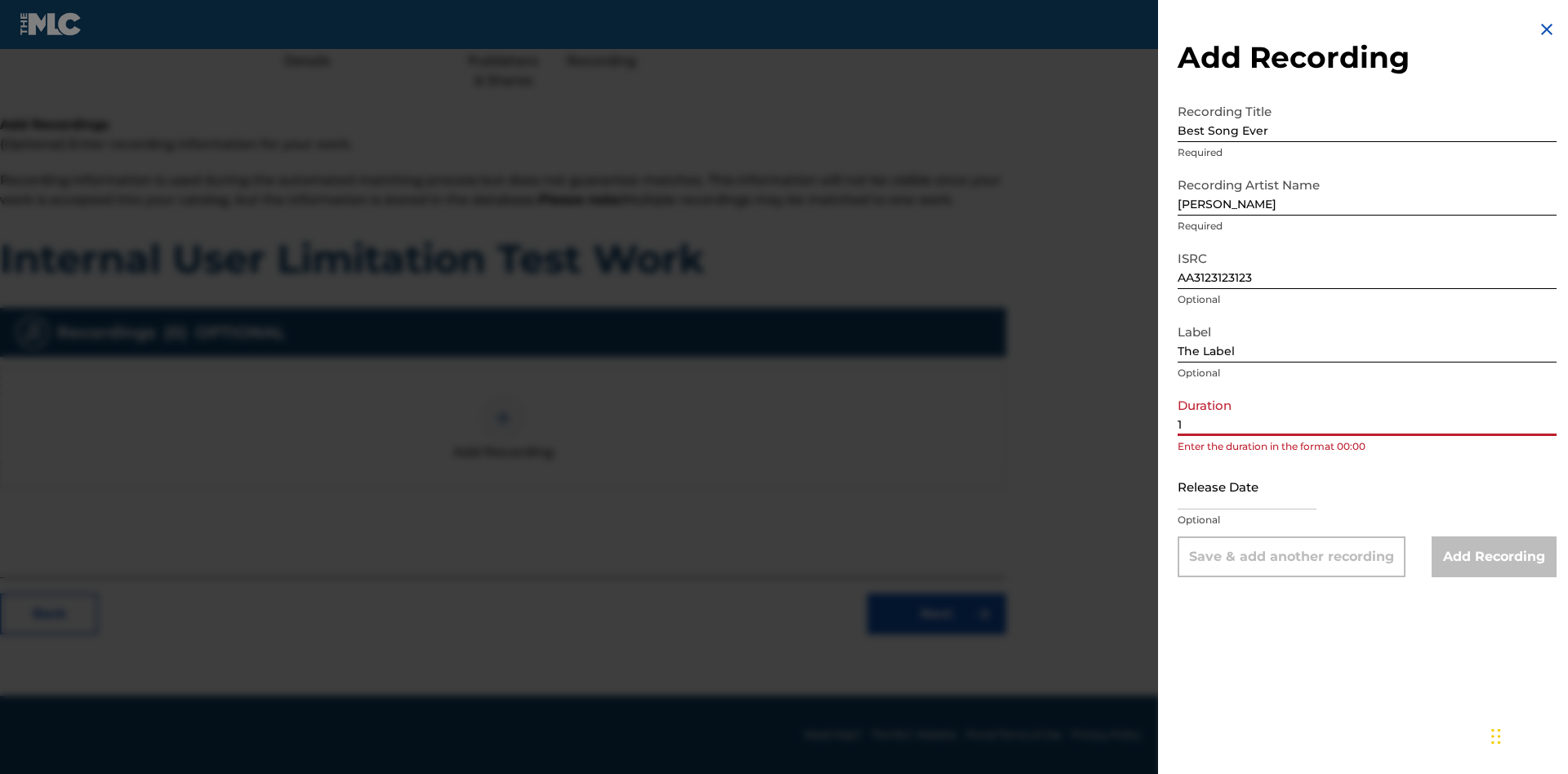
click at [1368, 412] on input "1" at bounding box center [1367, 413] width 379 height 47
click at [1261, 487] on input "text" at bounding box center [1246, 486] width 139 height 47
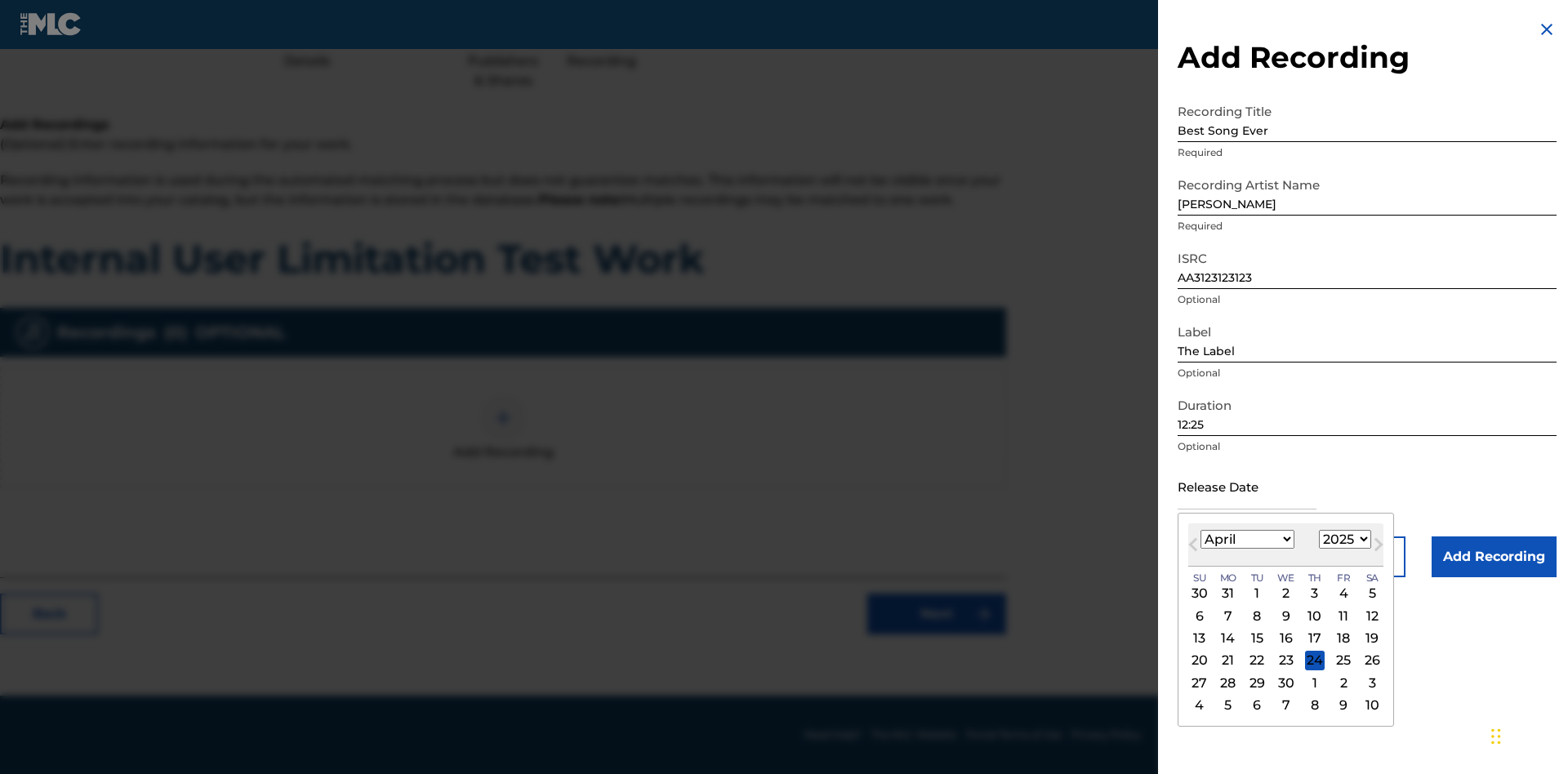
click at [1343, 540] on select "1900 1901 1902 1903 1904 1905 1906 1907 1908 1909 1910 1911 1912 1913 1914 1915…" at bounding box center [1345, 539] width 52 height 19
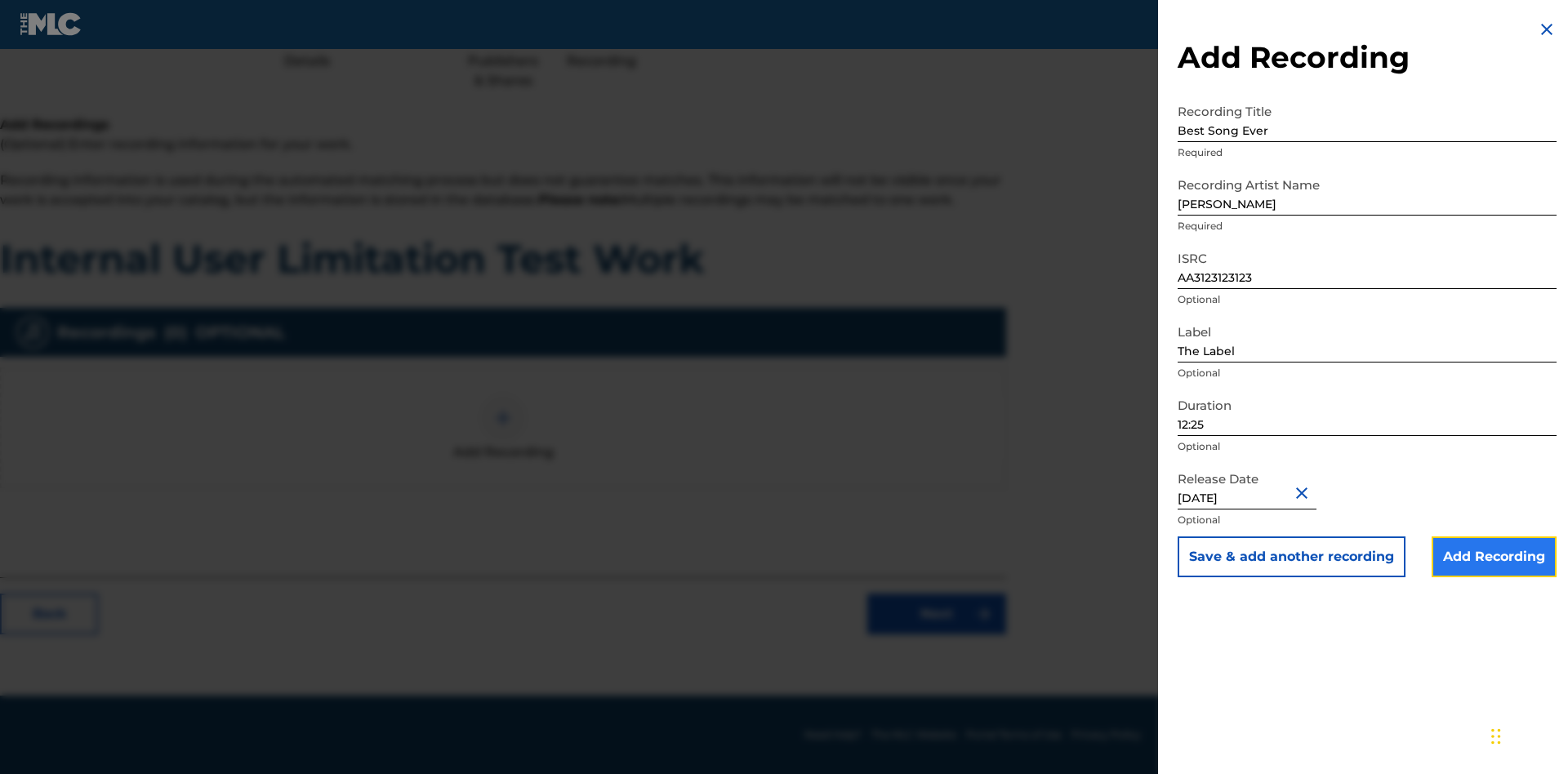
click at [1494, 556] on input "Add Recording" at bounding box center [1494, 556] width 125 height 41
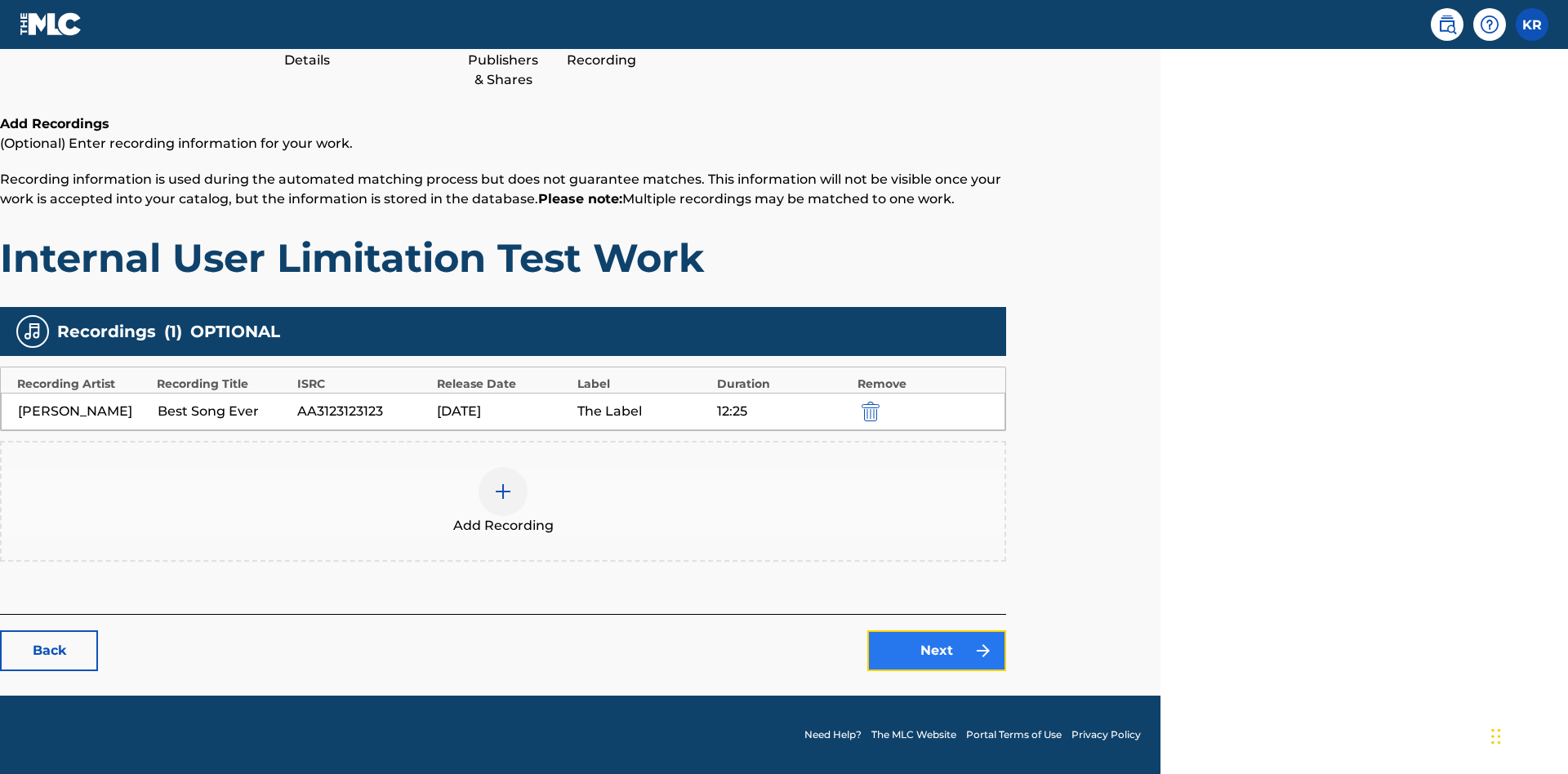
click at [937, 650] on link "Next" at bounding box center [936, 650] width 139 height 41
